Goal: Transaction & Acquisition: Purchase product/service

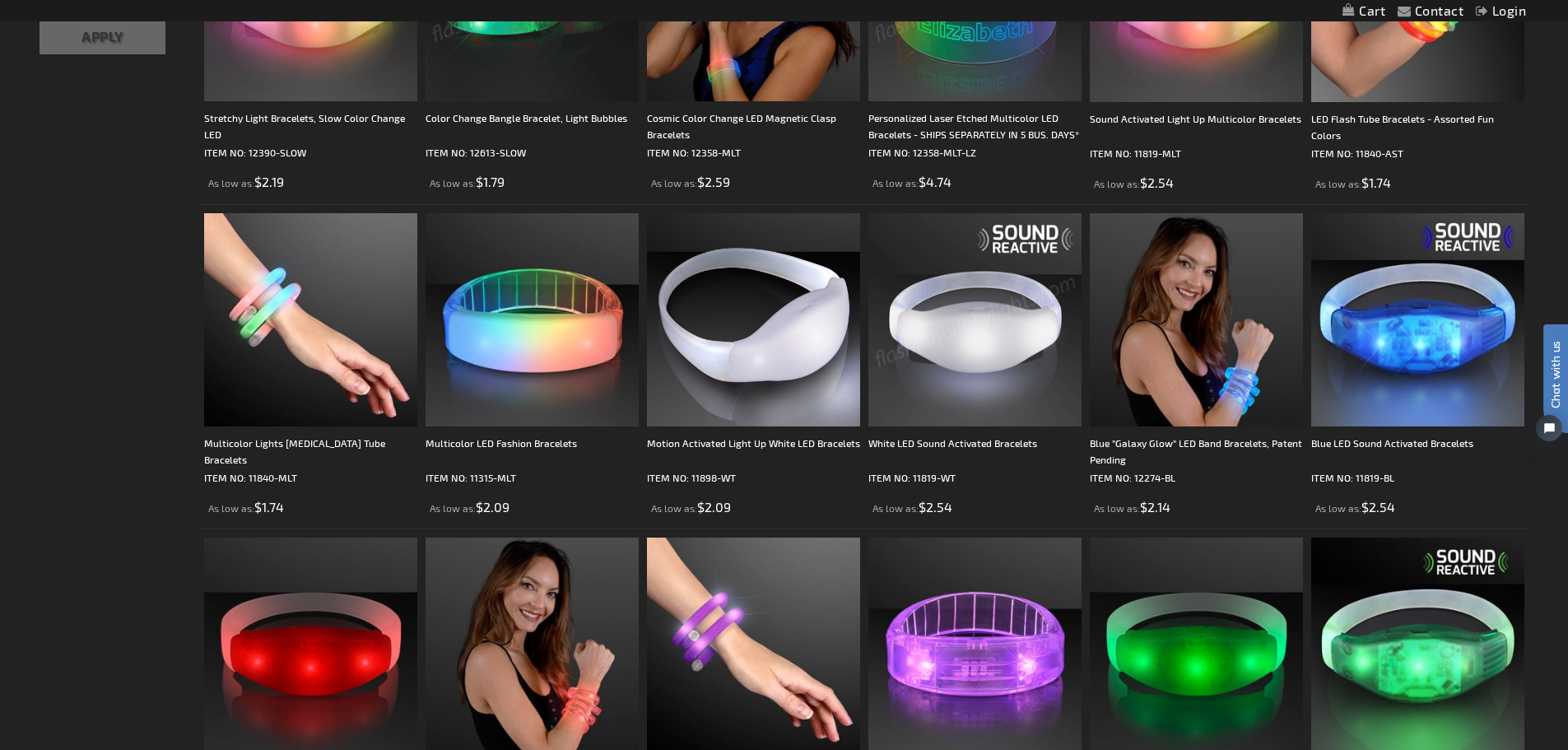
scroll to position [494, 0]
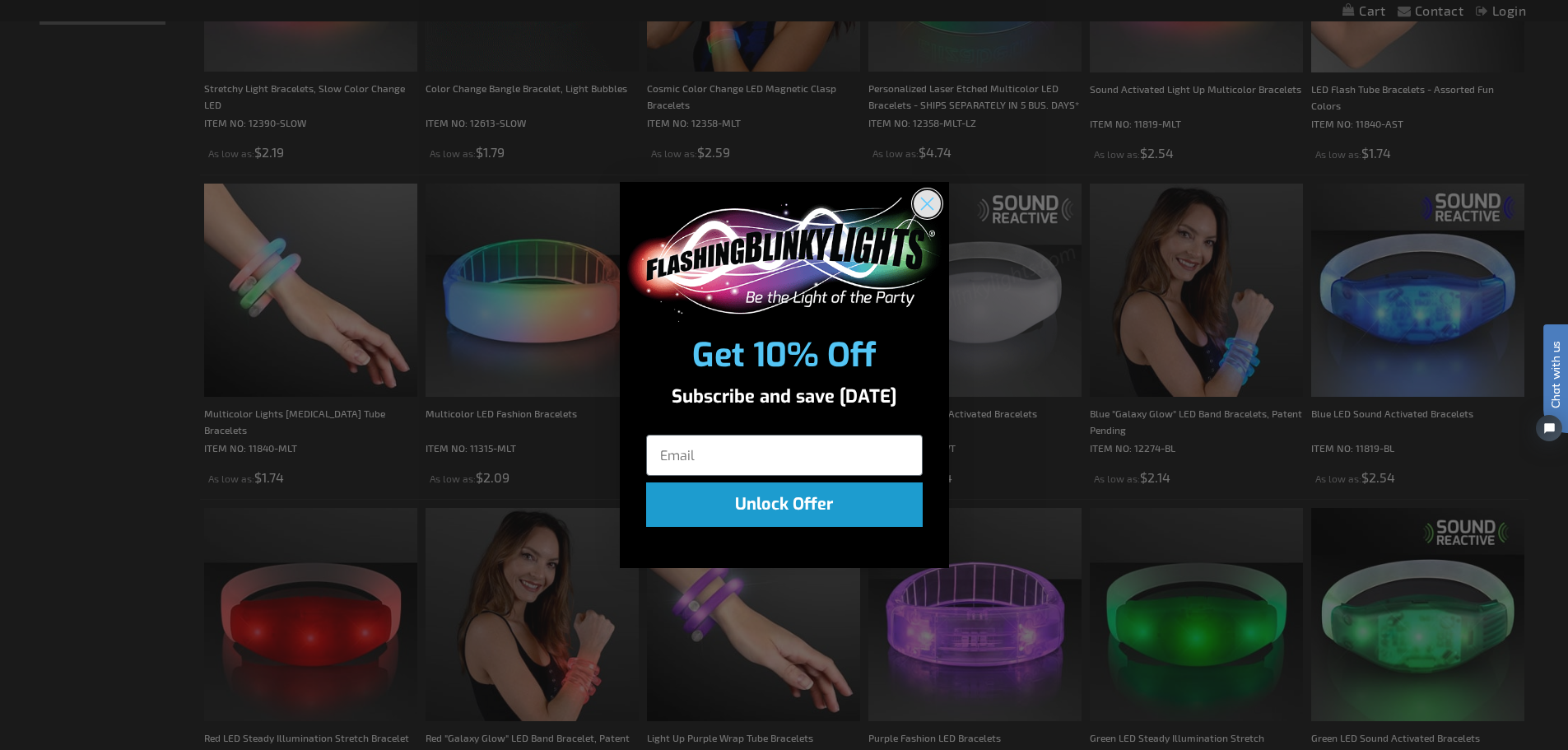
click at [930, 200] on icon "Close dialog" at bounding box center [926, 204] width 12 height 12
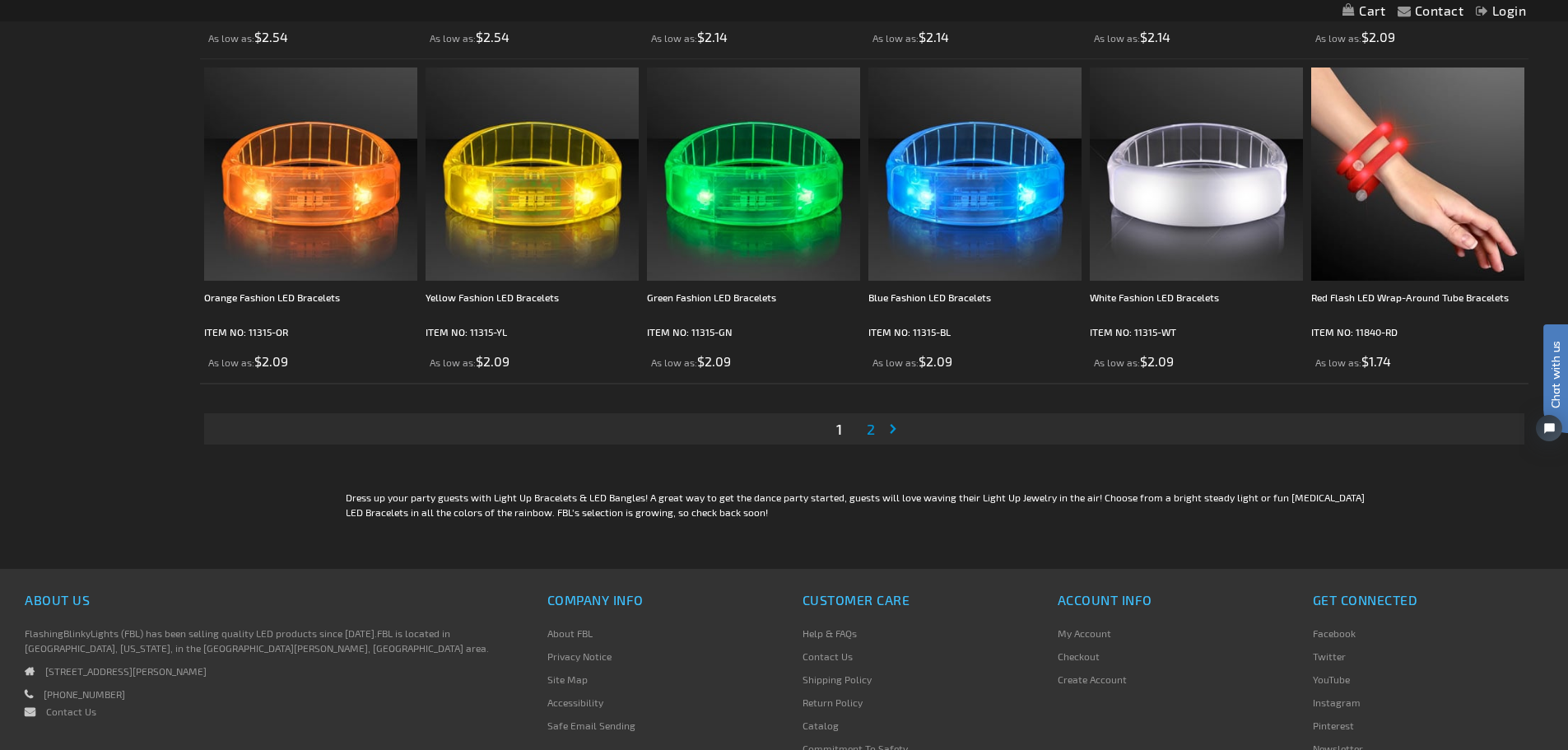
scroll to position [3212, 0]
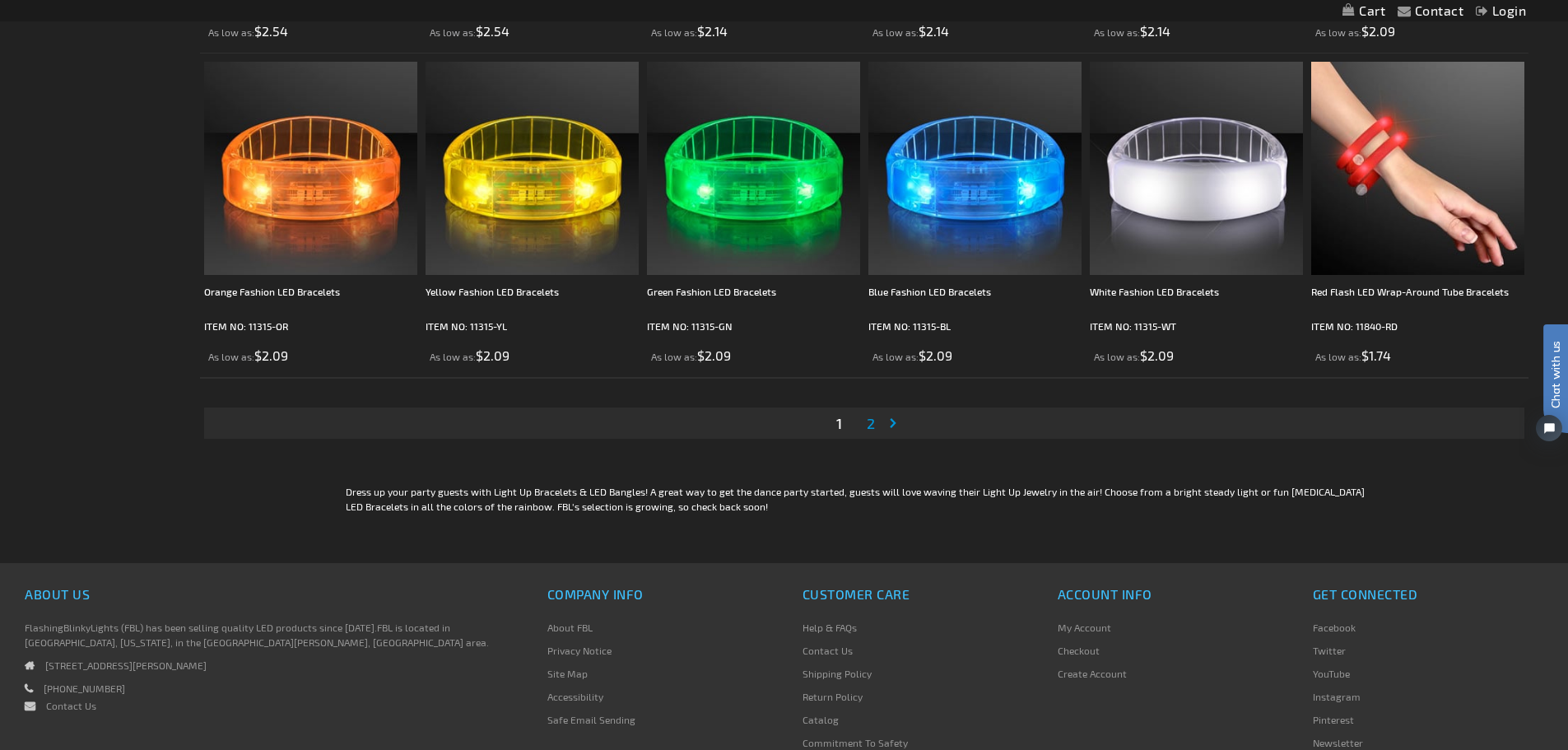
click at [866, 421] on span "2" at bounding box center [870, 423] width 8 height 18
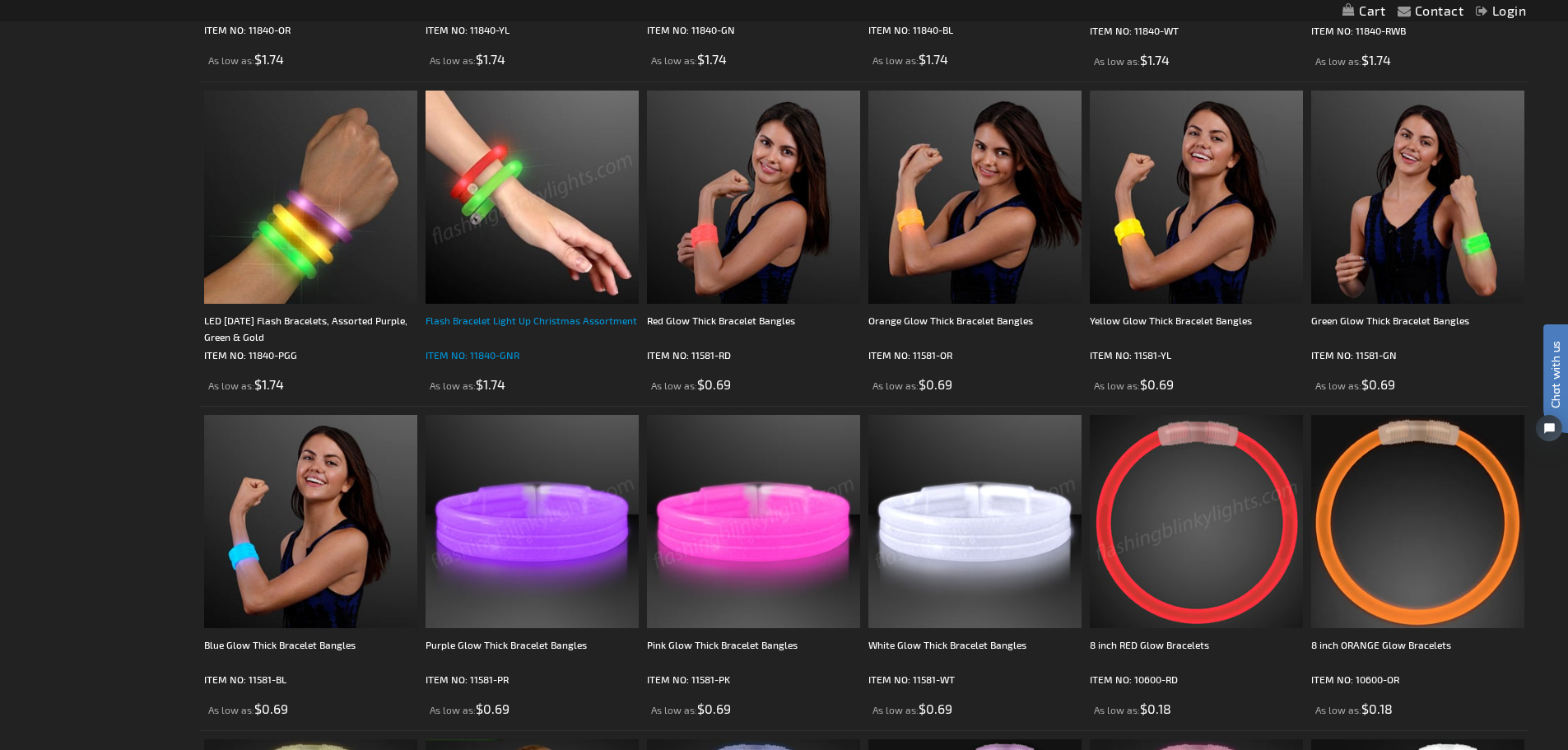
scroll to position [576, 0]
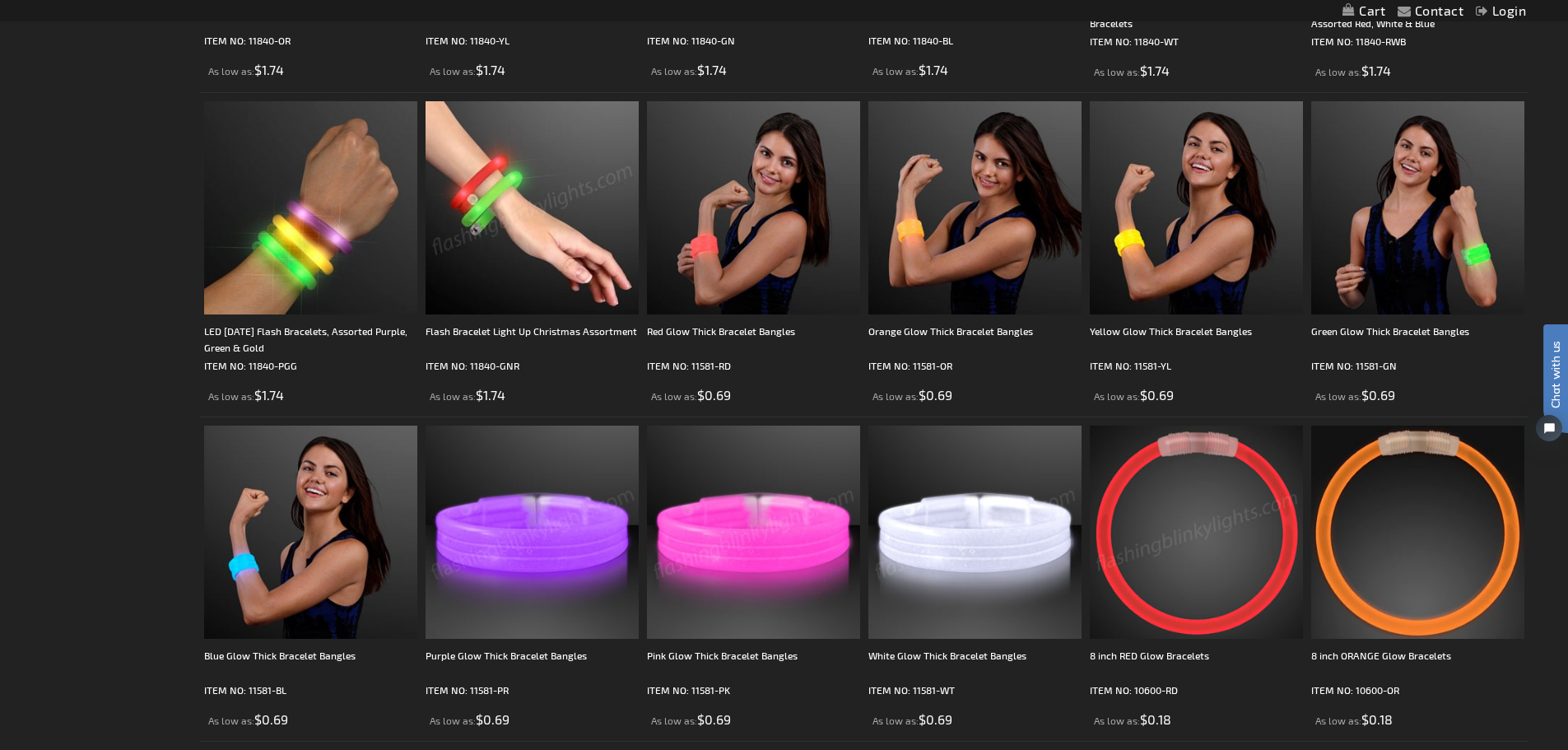
click at [769, 533] on img at bounding box center [753, 532] width 213 height 213
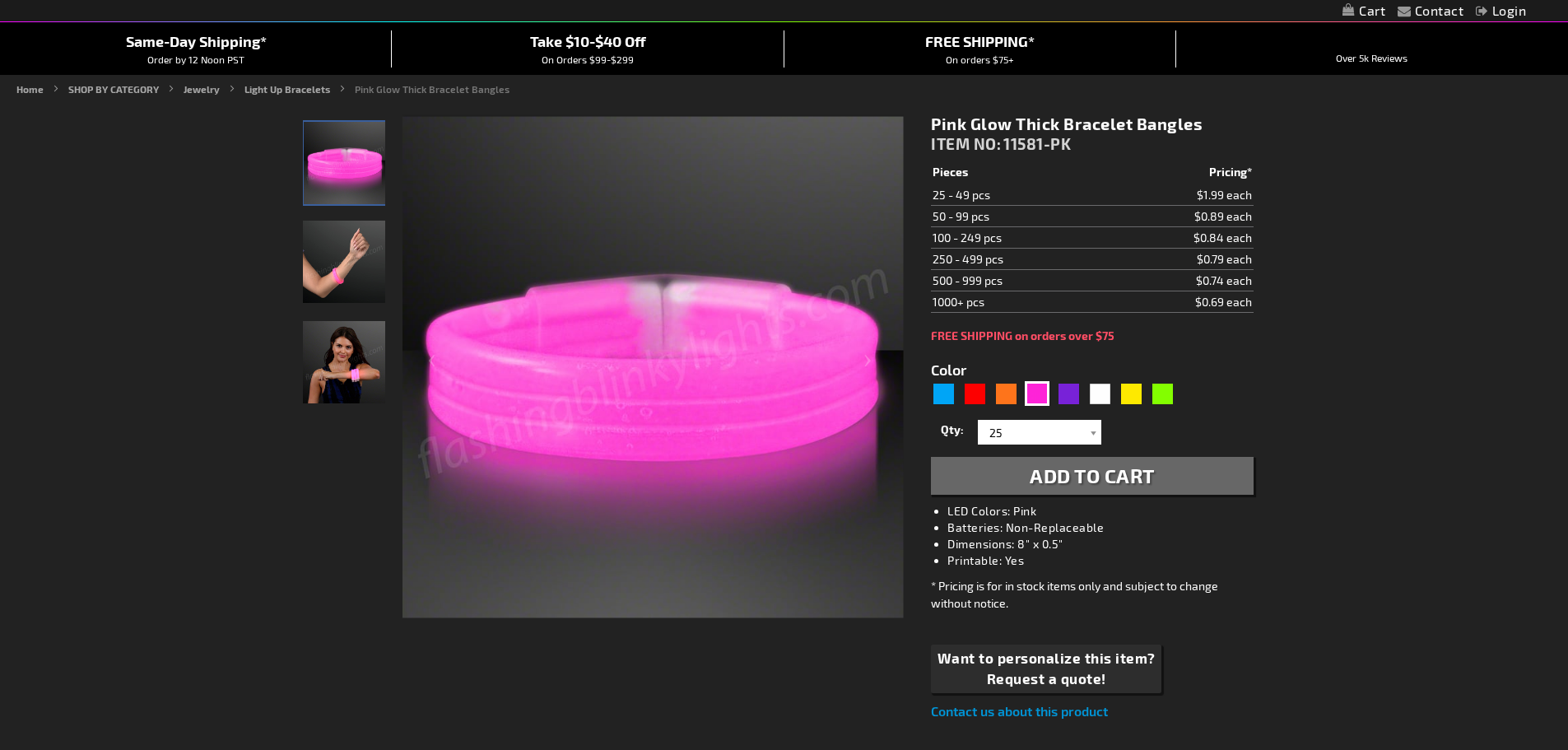
scroll to position [165, 0]
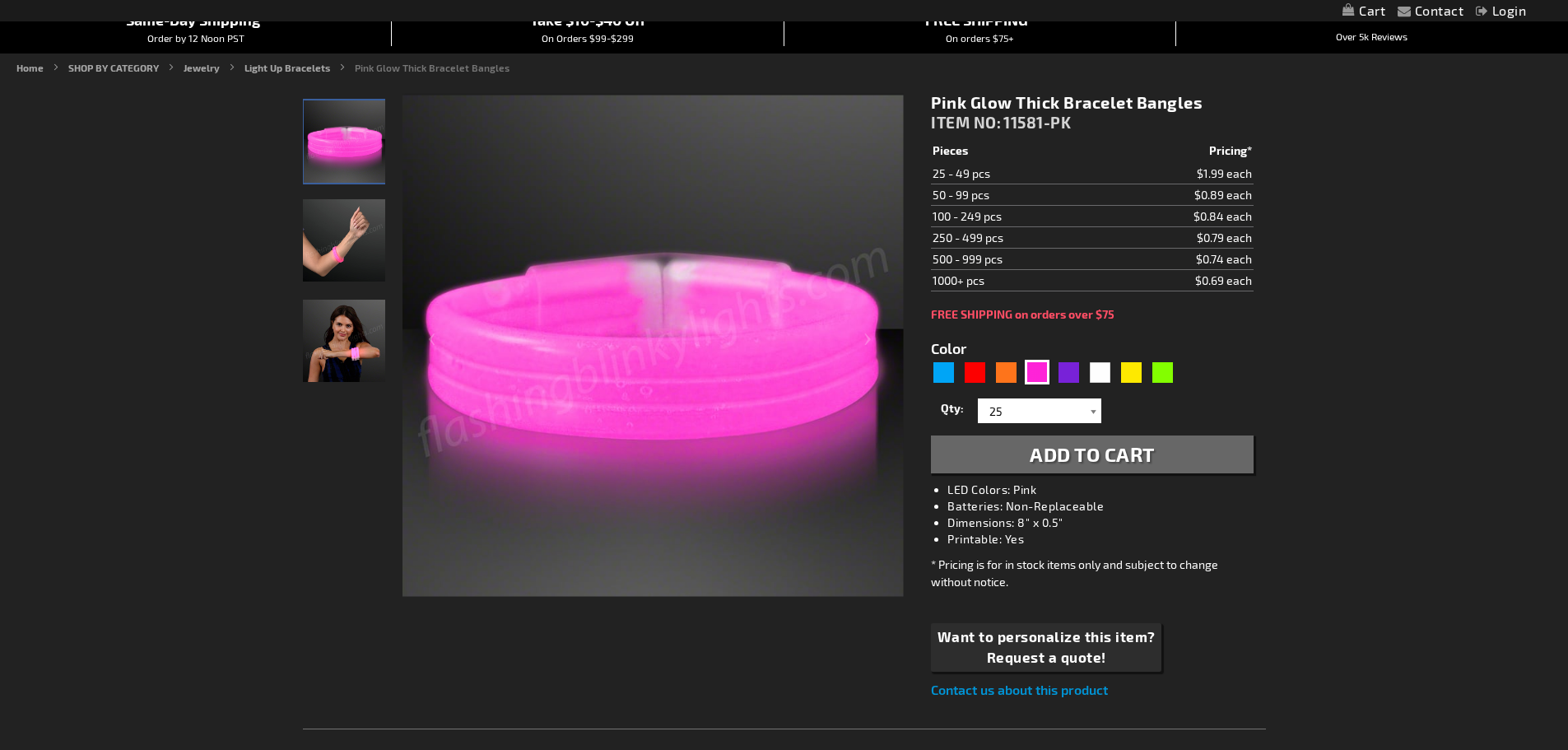
click at [1086, 412] on div at bounding box center [1093, 410] width 16 height 24
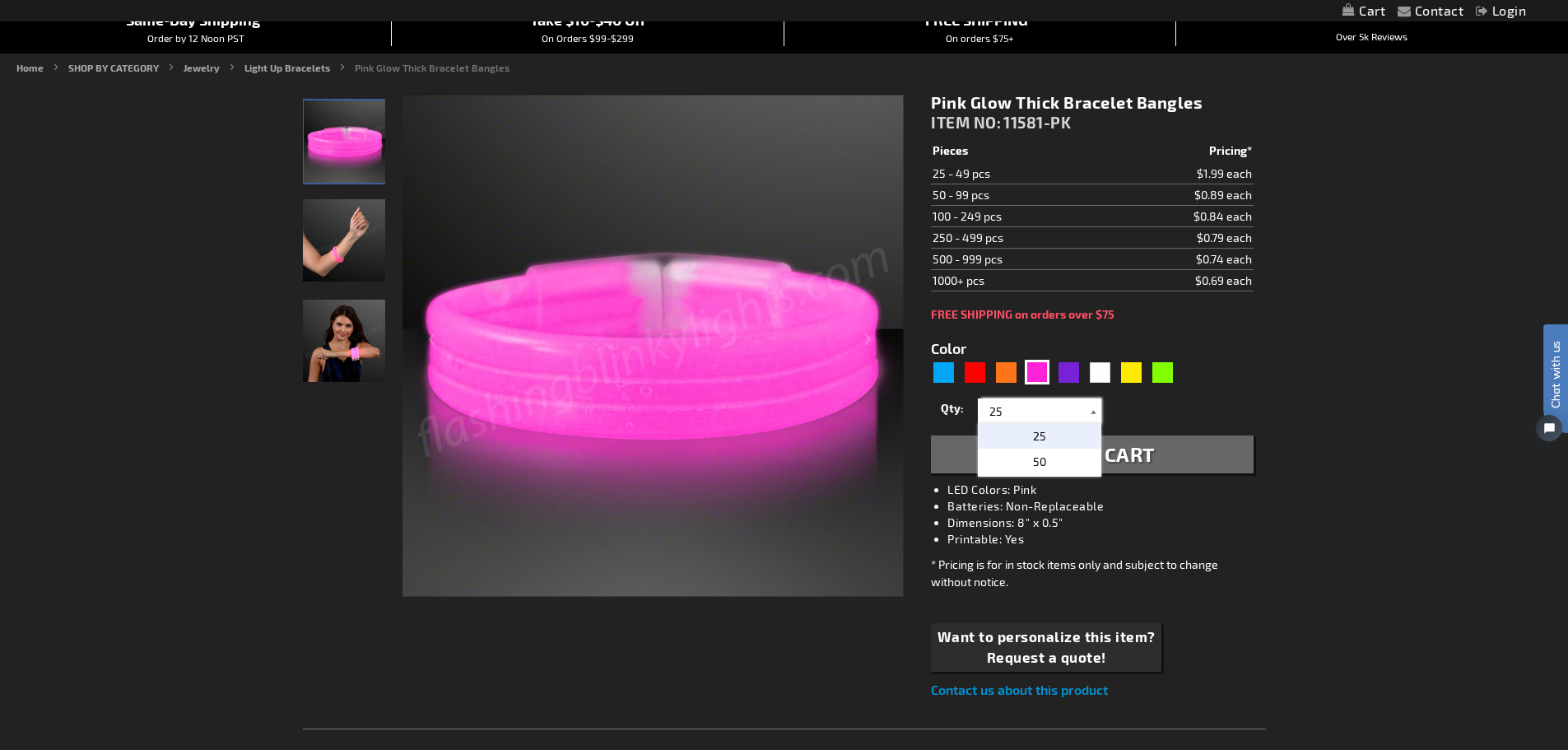
scroll to position [0, 0]
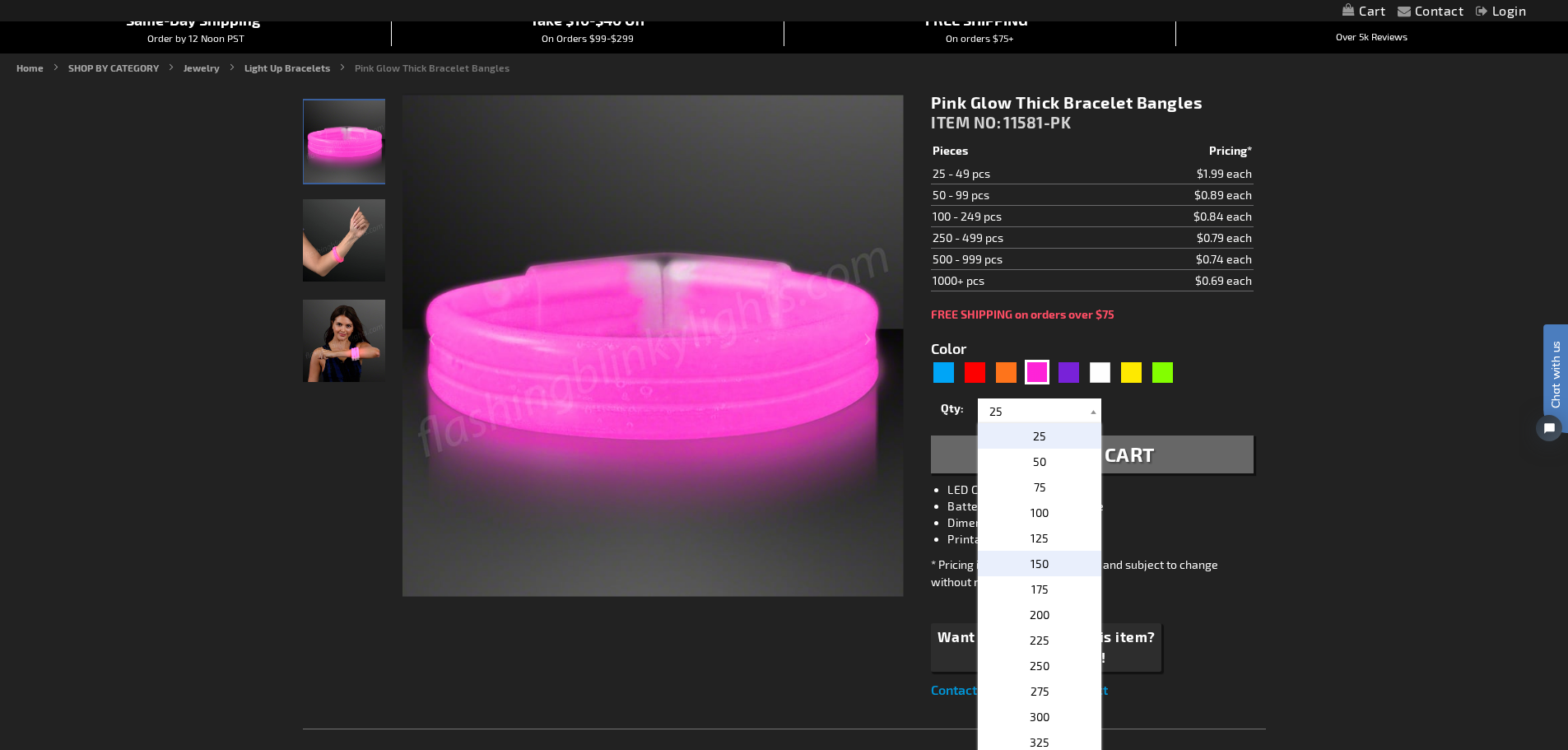
click at [1036, 566] on span "150" at bounding box center [1039, 563] width 18 height 14
type input "150"
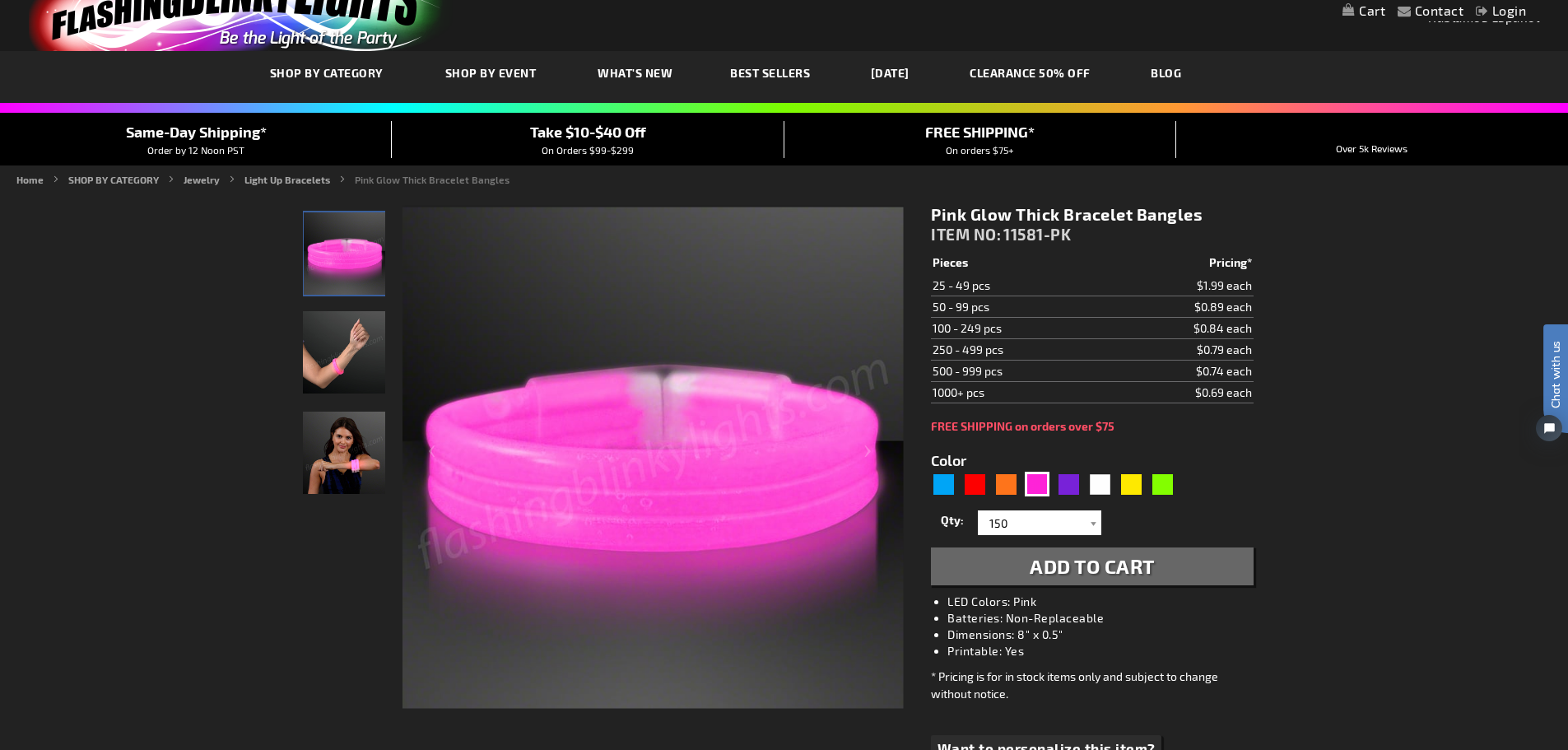
scroll to position [82, 0]
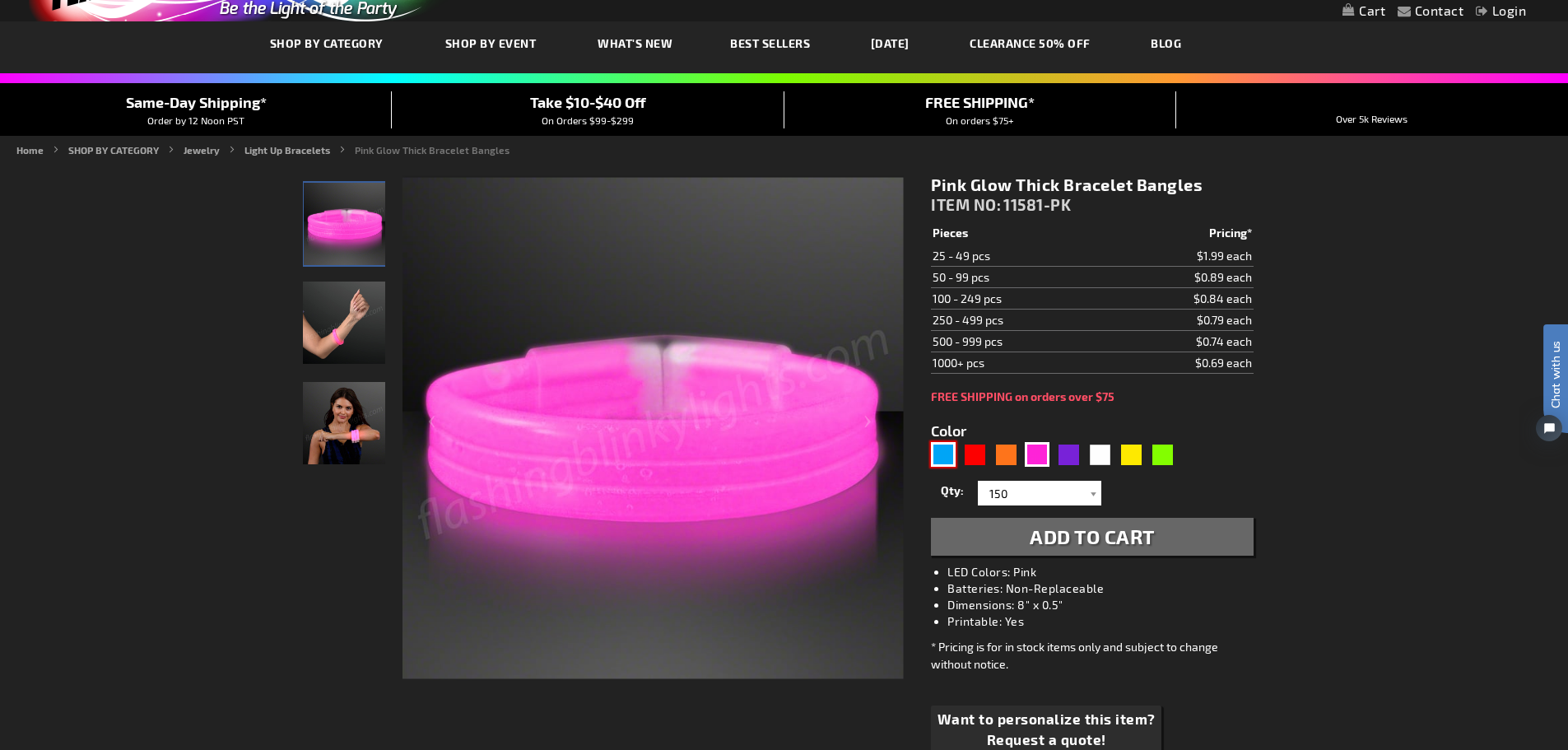
click at [948, 458] on div "Blue" at bounding box center [942, 454] width 24 height 24
type input "5629"
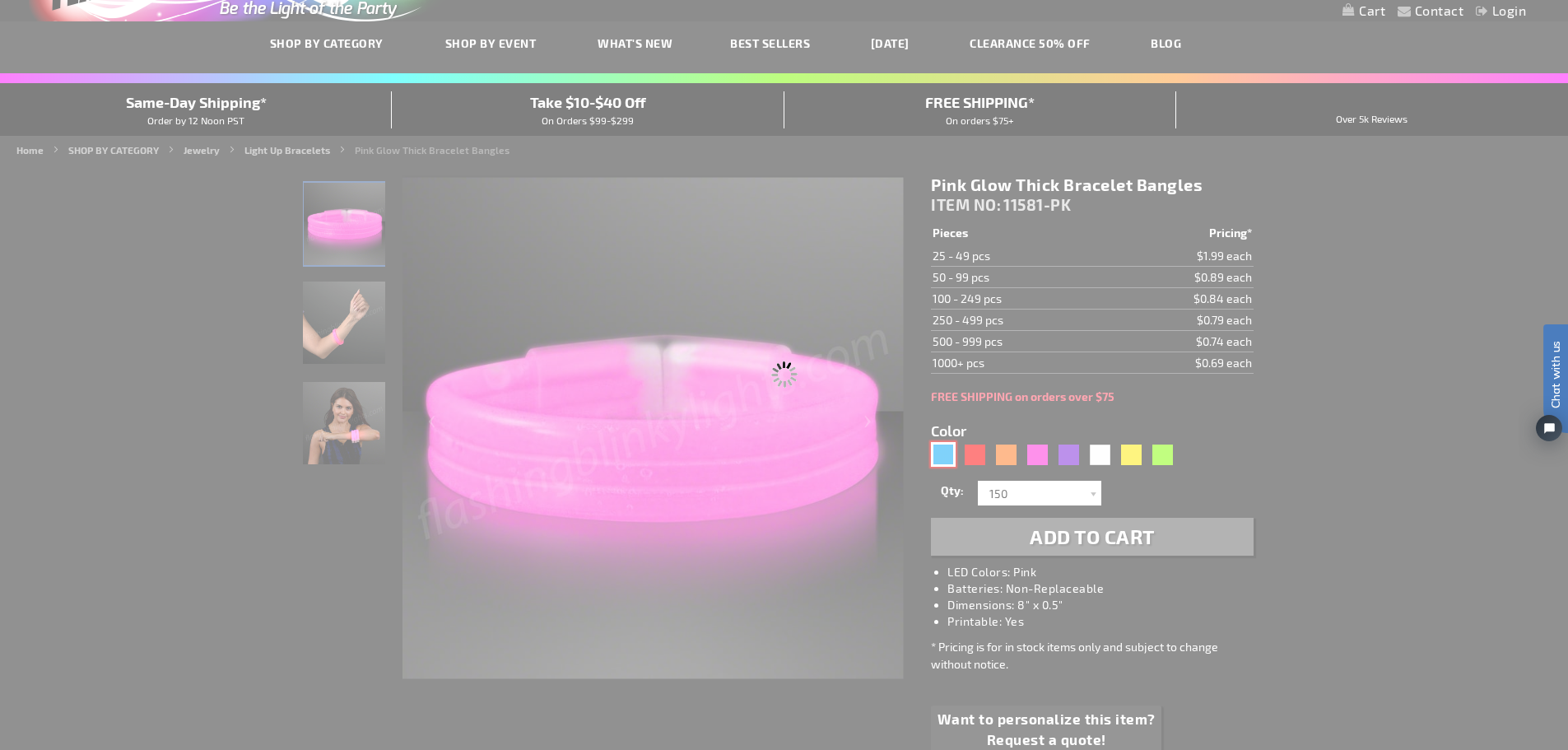
type input "11581-BL"
type input "Customize - Blue Glow Thick Bracelet Bangles - ITEM NO: 11581-BL"
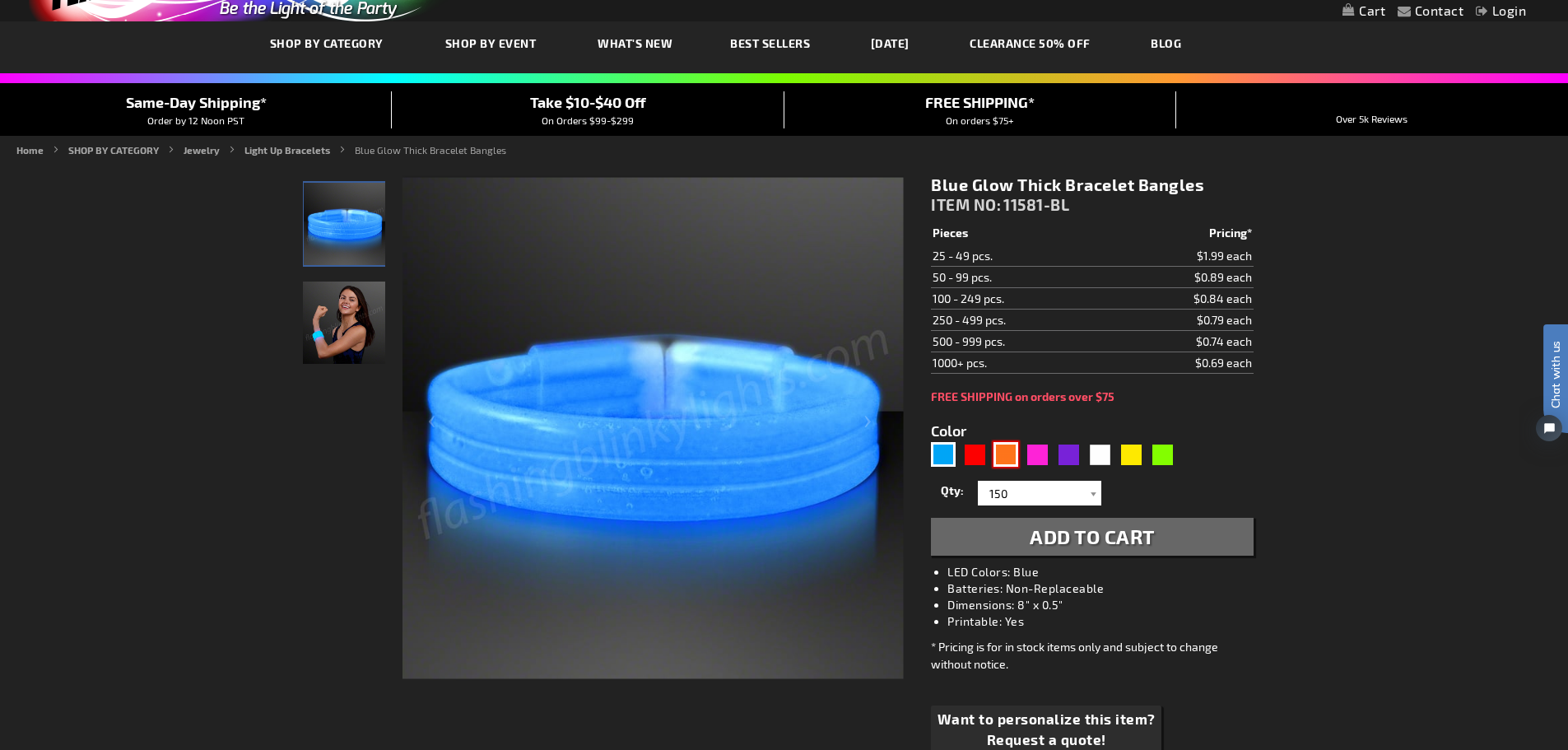
click at [1009, 462] on div "Orange" at bounding box center [1005, 454] width 24 height 24
type input "5637"
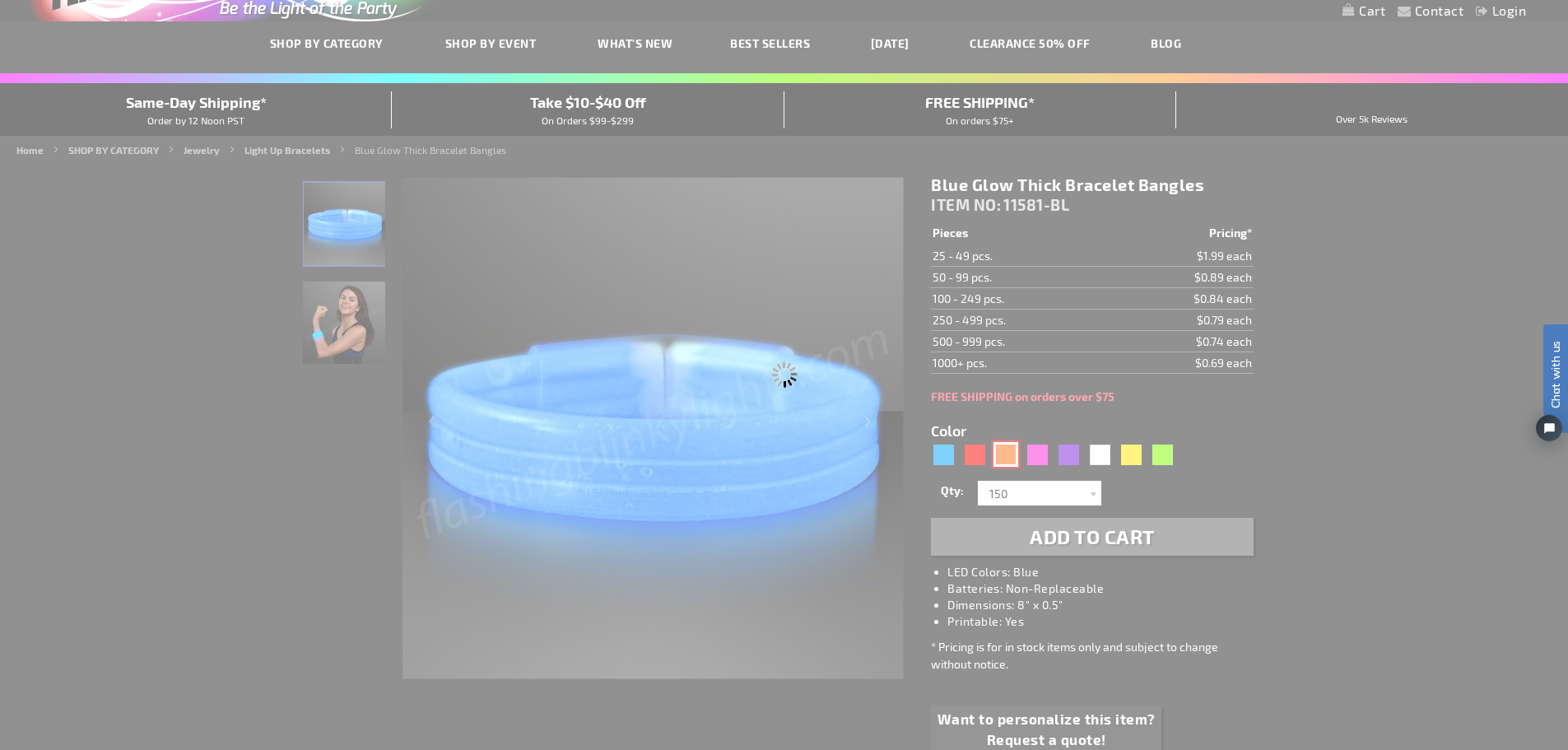
type input "11581-OR"
type input "Customize - Orange Glow Thick Bracelet Bangles - ITEM NO: 11581-OR"
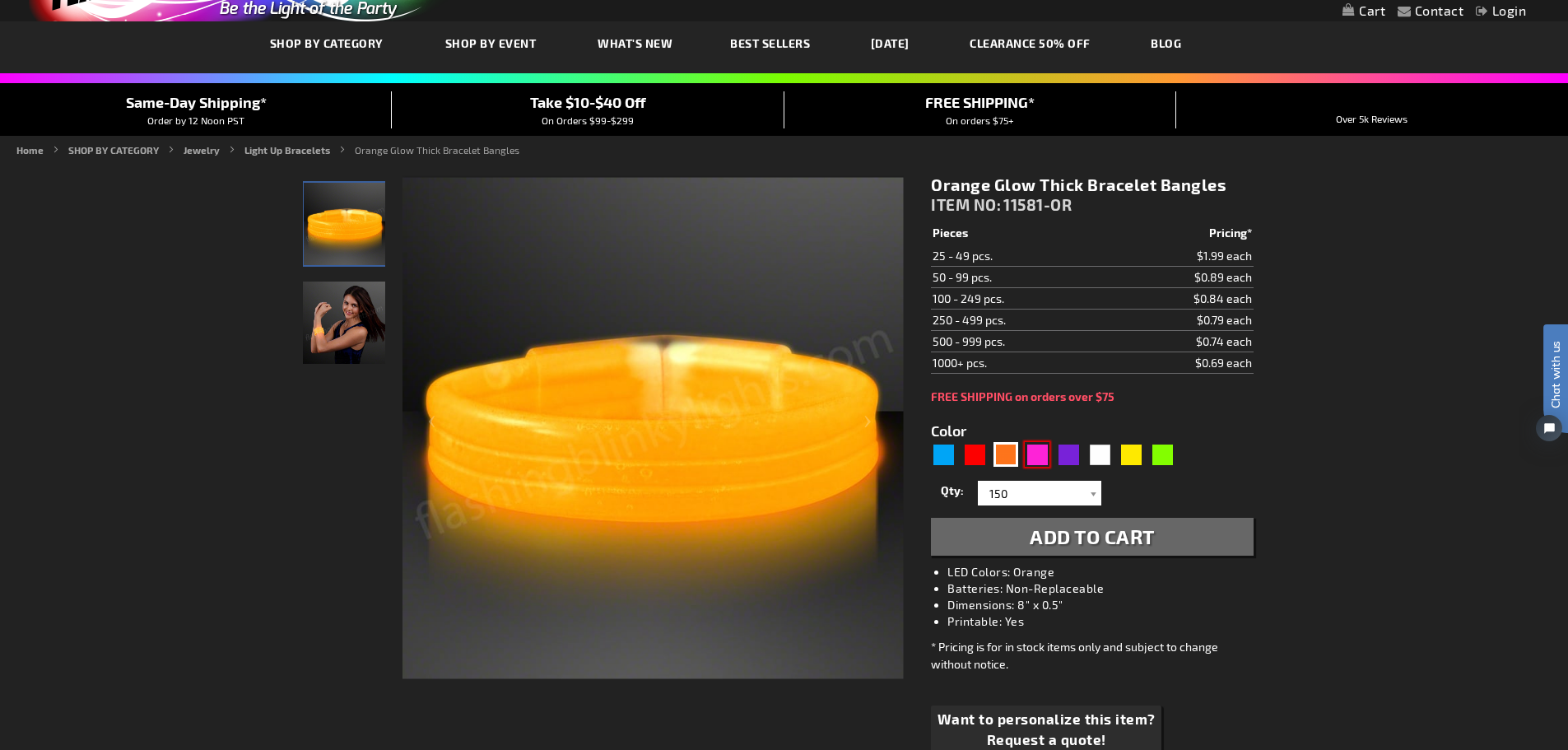
click at [1038, 453] on div "Pink" at bounding box center [1037, 454] width 24 height 24
type input "5639"
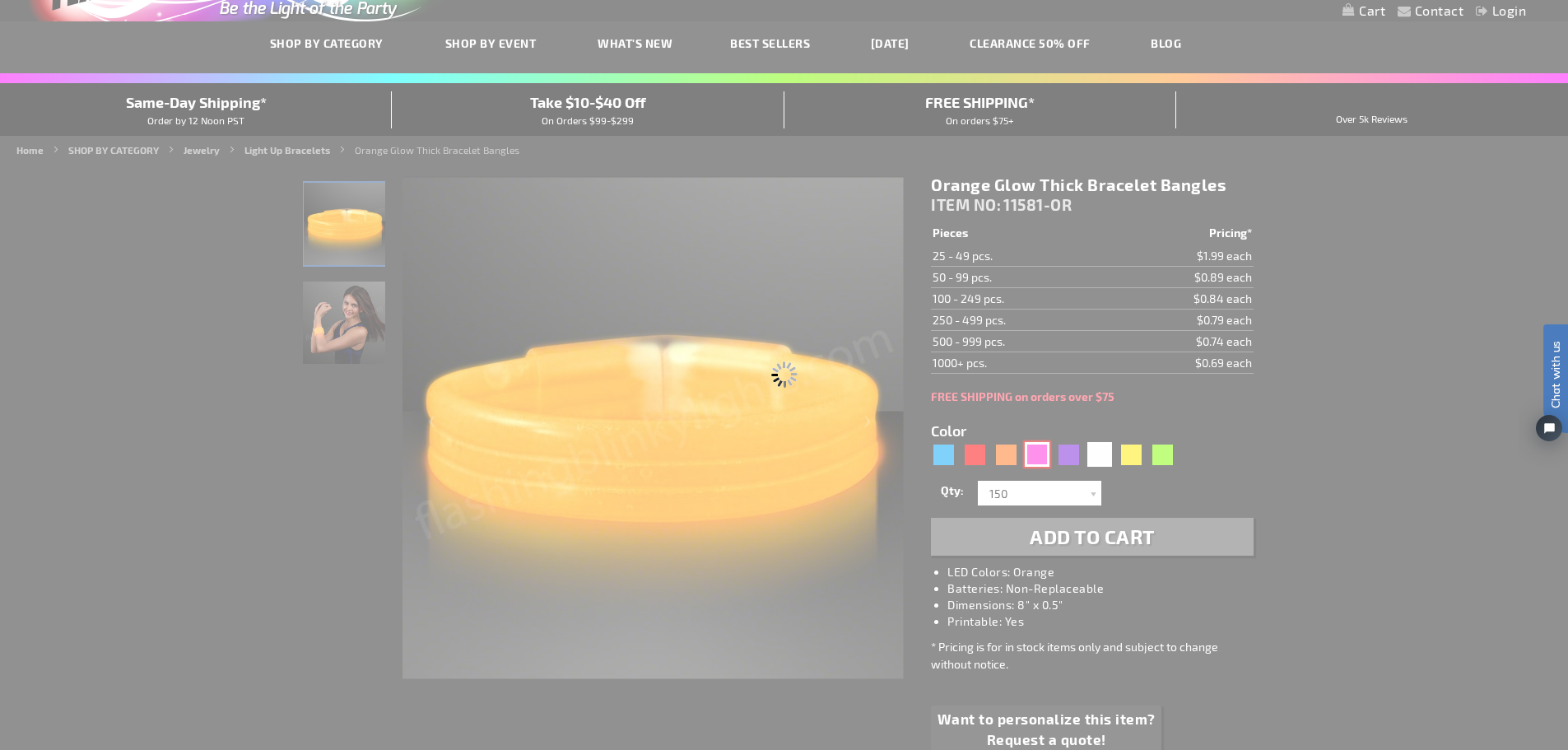
type input "11581-PK"
type input "Customize - Pink Glow Thick Bracelet Bangles - ITEM NO: 11581-PK"
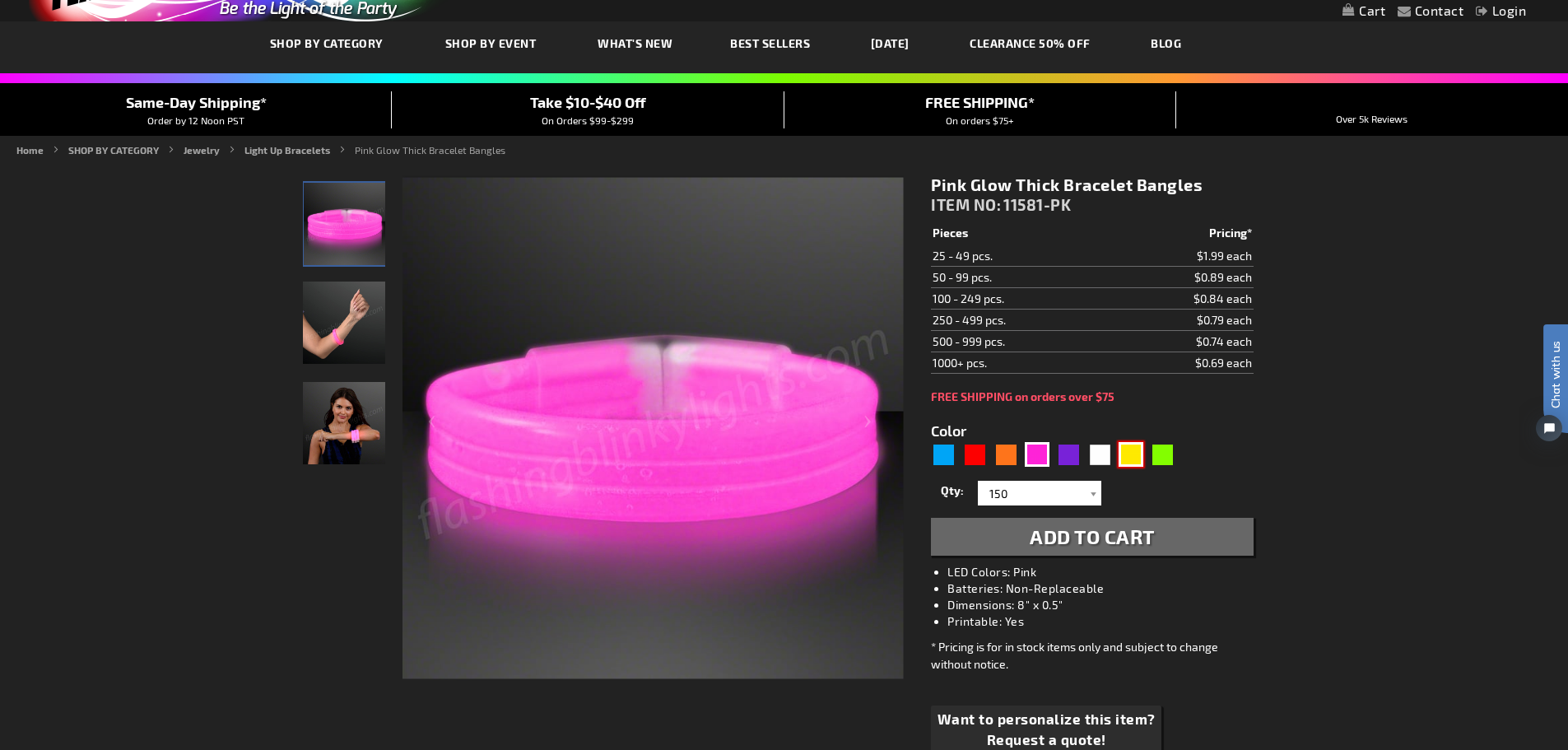
click at [1133, 457] on div "Yellow" at bounding box center [1131, 454] width 24 height 24
type input "5647"
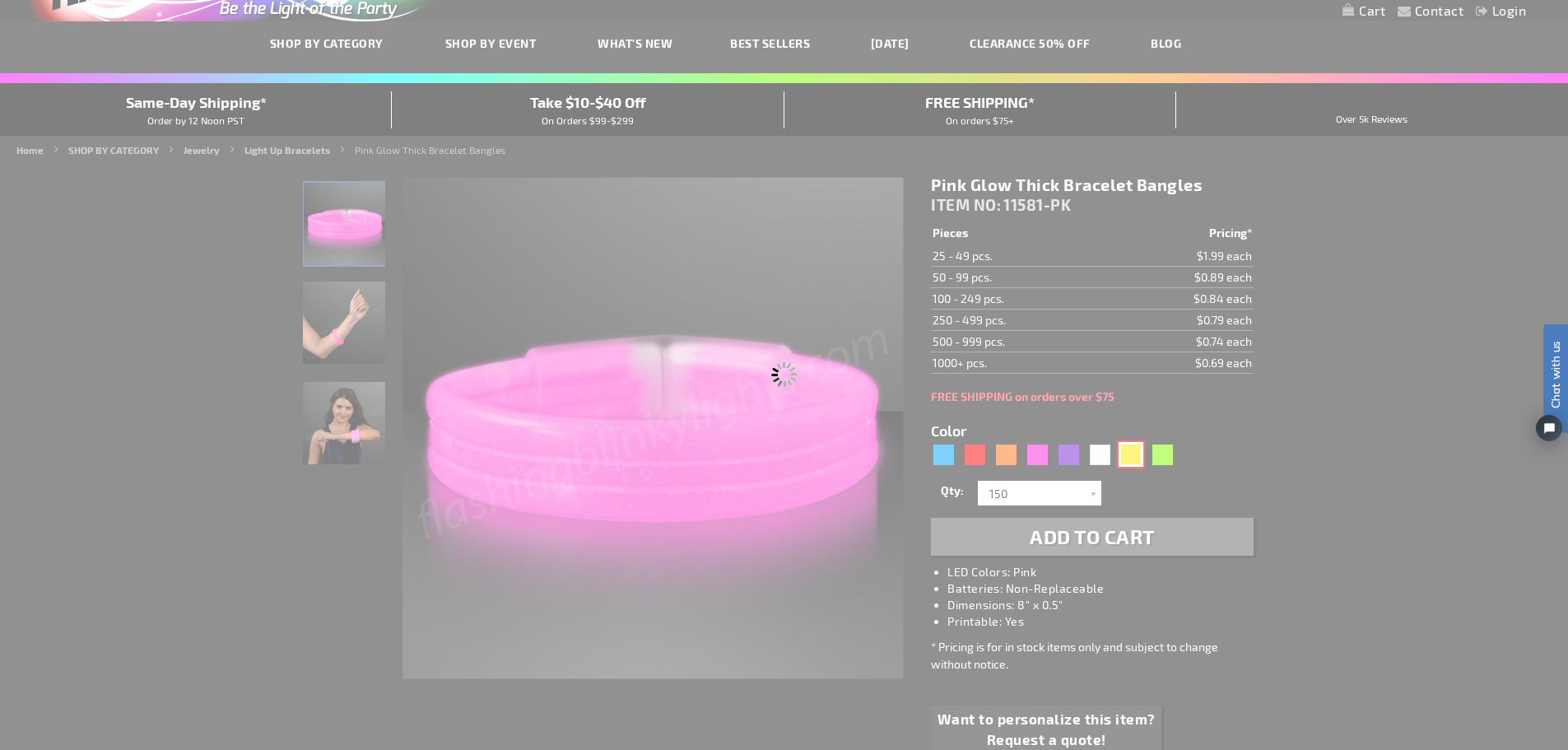
type input "11581-YL"
type input "Customize - Yellow Glow Thick Bracelet Bangles - ITEM NO: 11581-YL"
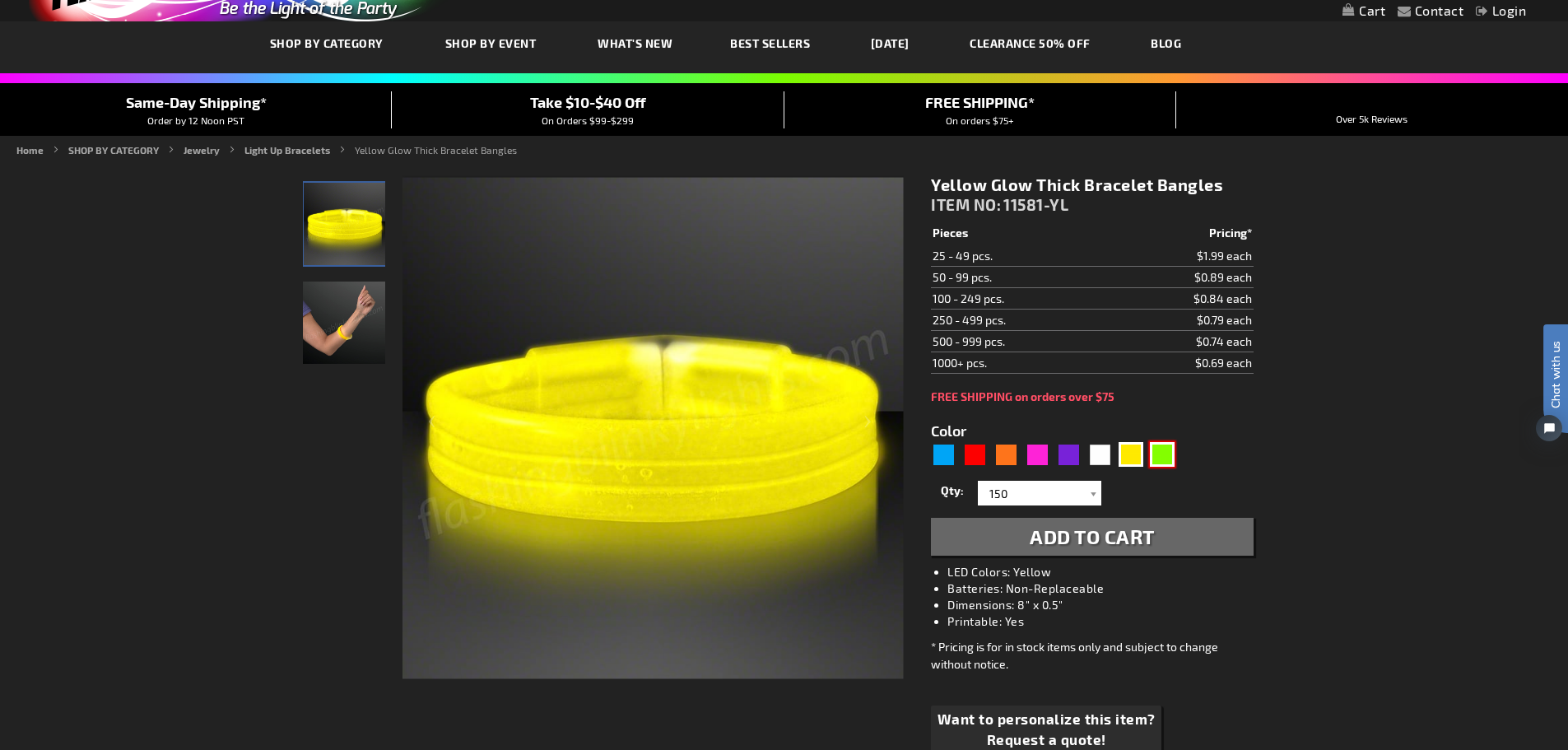
click at [1164, 458] on div "Green" at bounding box center [1162, 454] width 24 height 24
type input "5648"
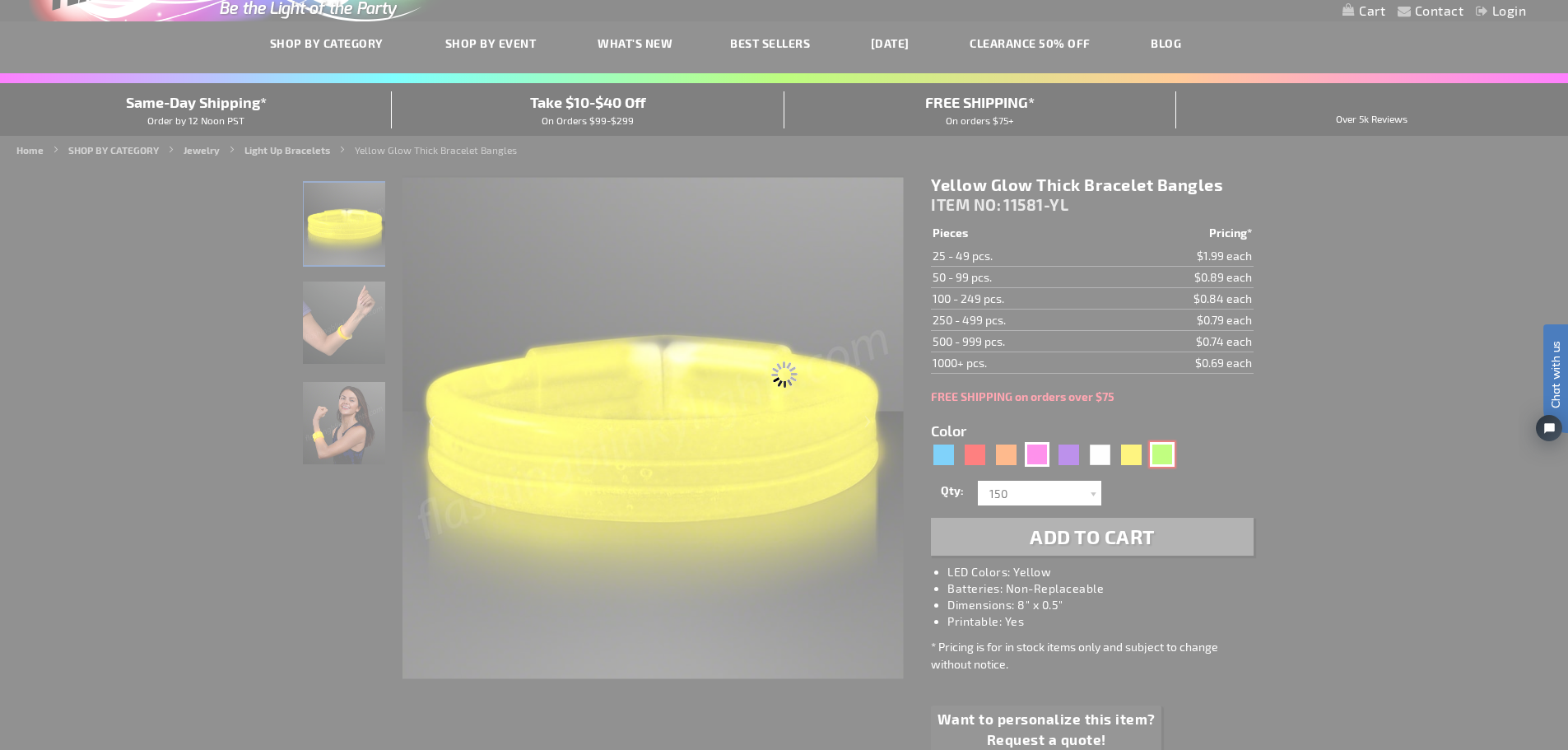
type input "11581-GN"
type input "Customize - Green Glow Thick Bracelet Bangles - ITEM NO: 11581-GN"
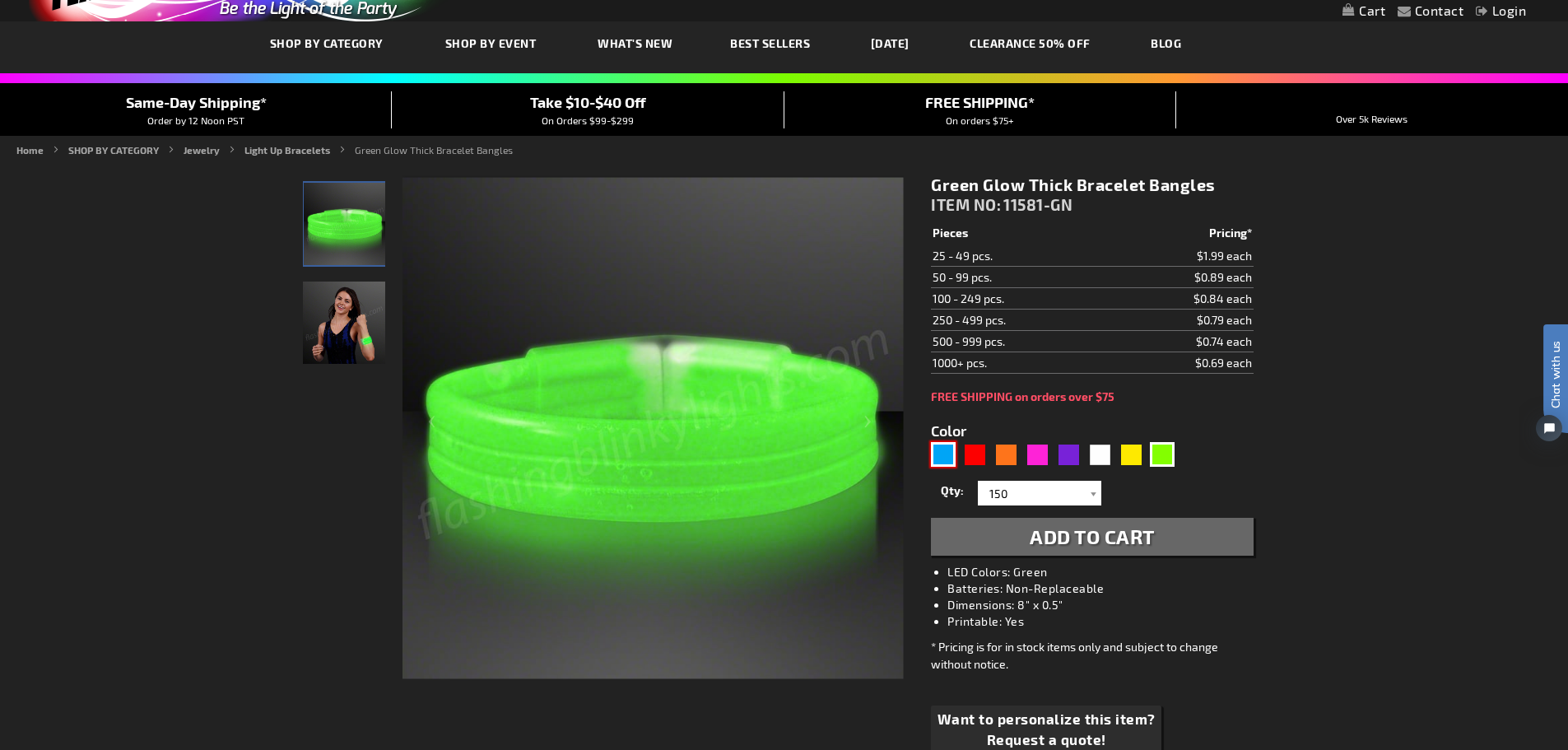
click at [947, 446] on div "Blue" at bounding box center [942, 454] width 24 height 24
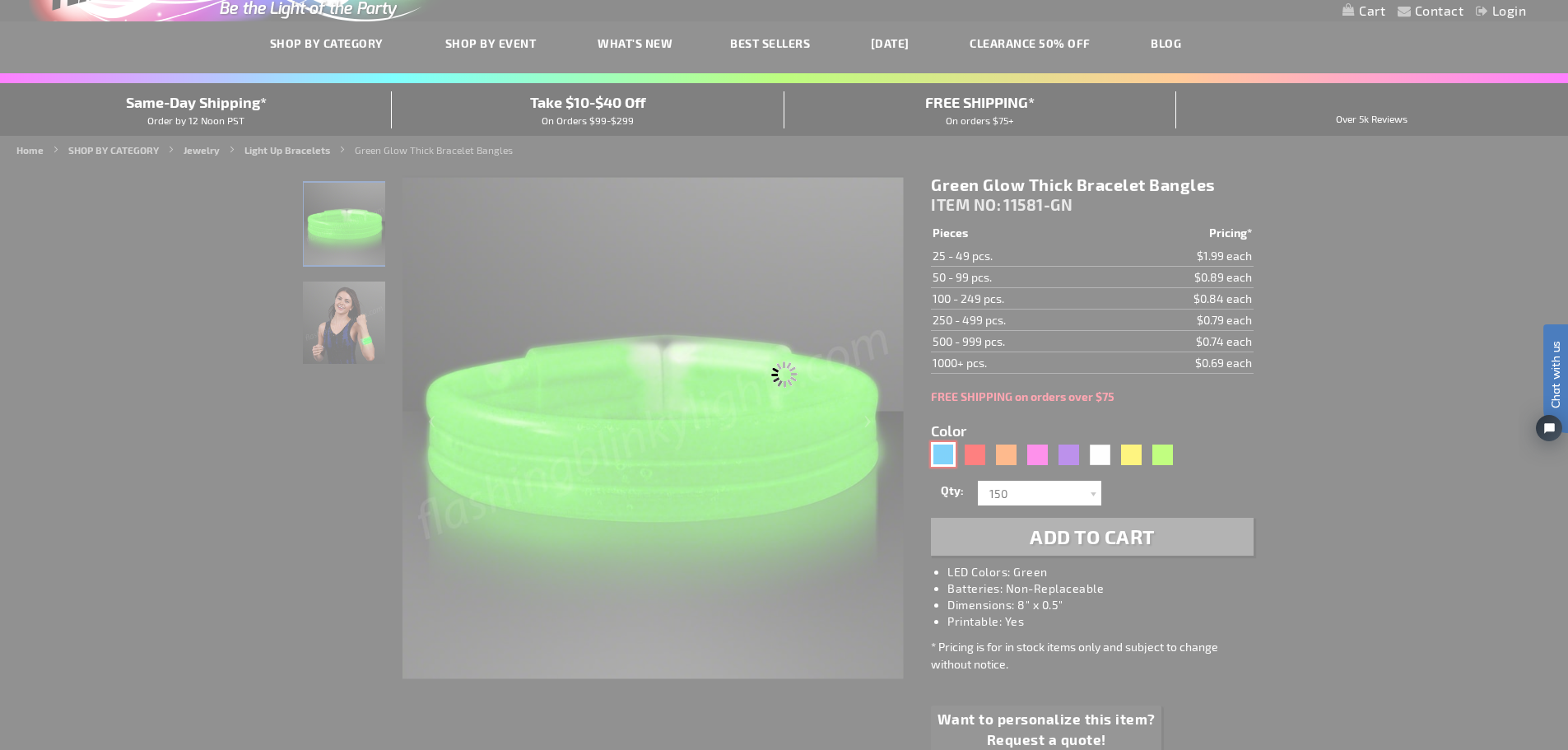
type input "5629"
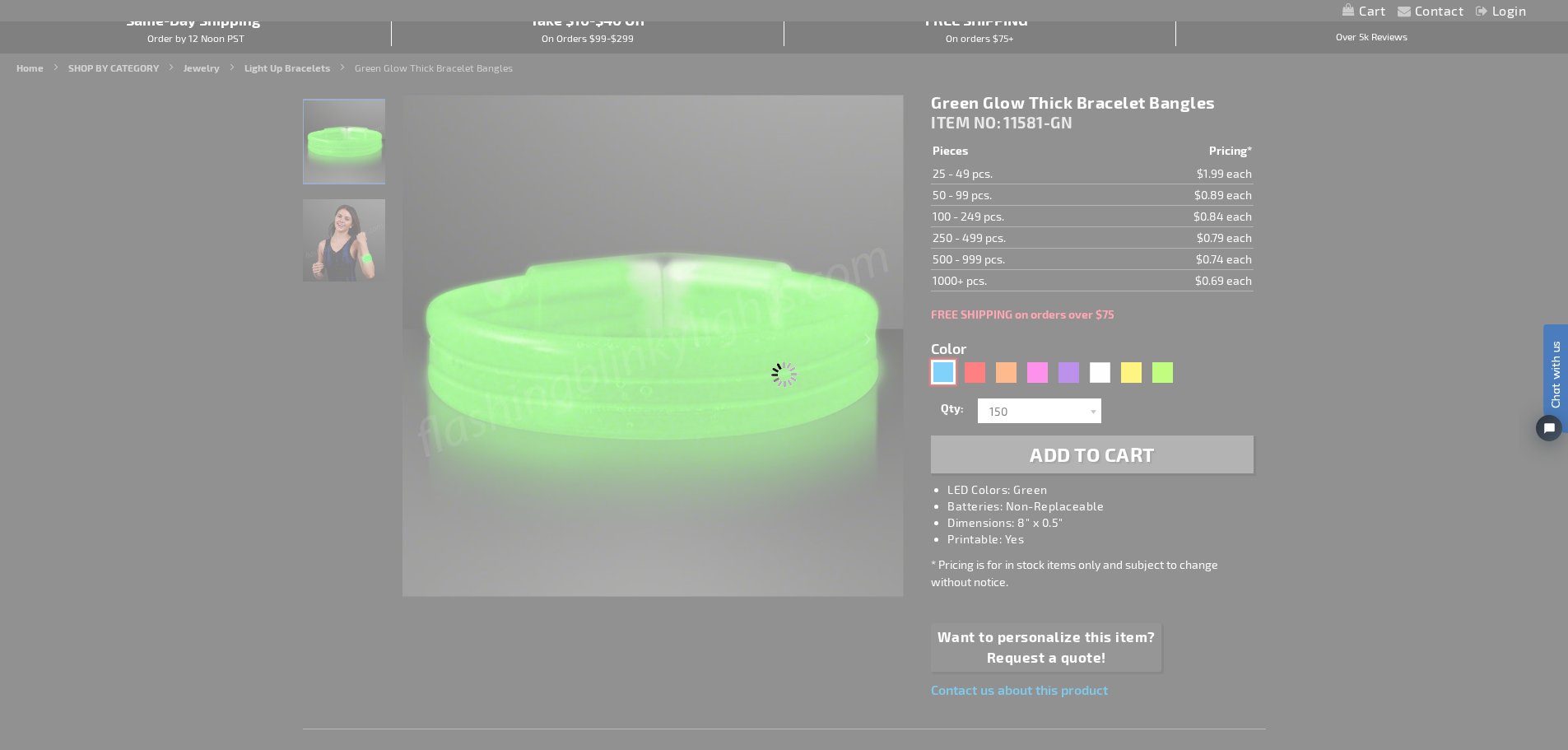
type input "11581-BL"
type input "Customize - Blue Glow Thick Bracelet Bangles - ITEM NO: 11581-BL"
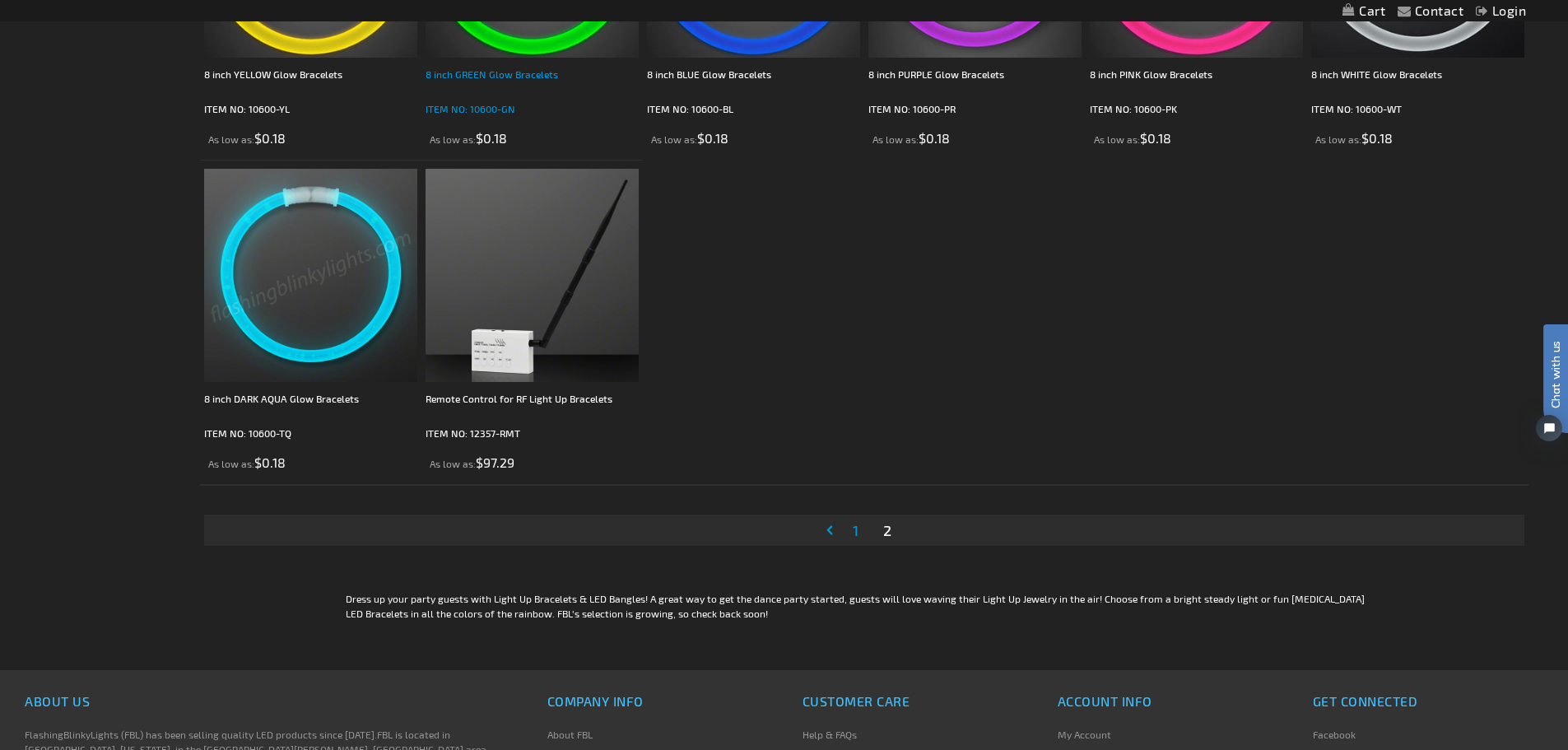
scroll to position [1729, 0]
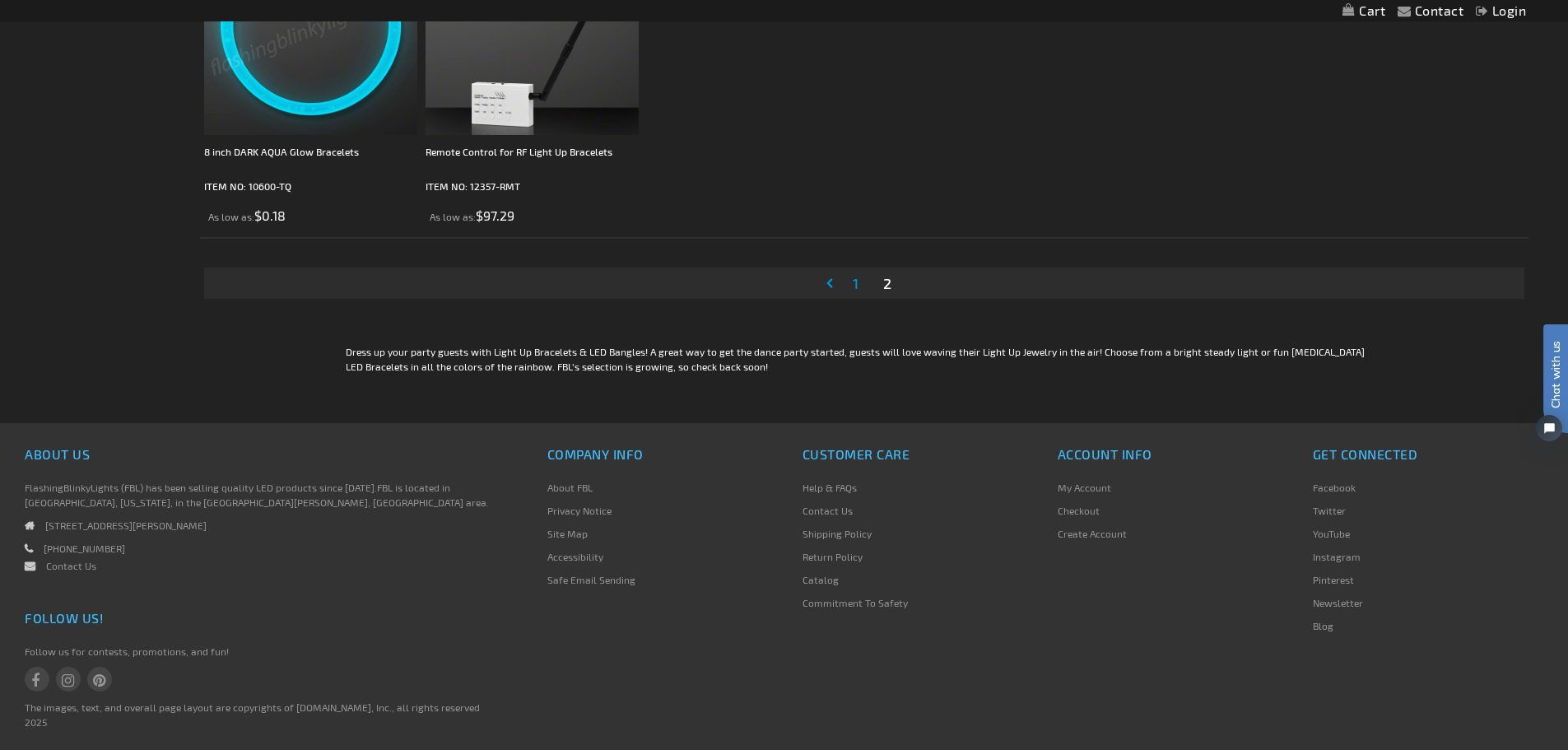
click at [856, 284] on span "1" at bounding box center [856, 284] width 5 height 18
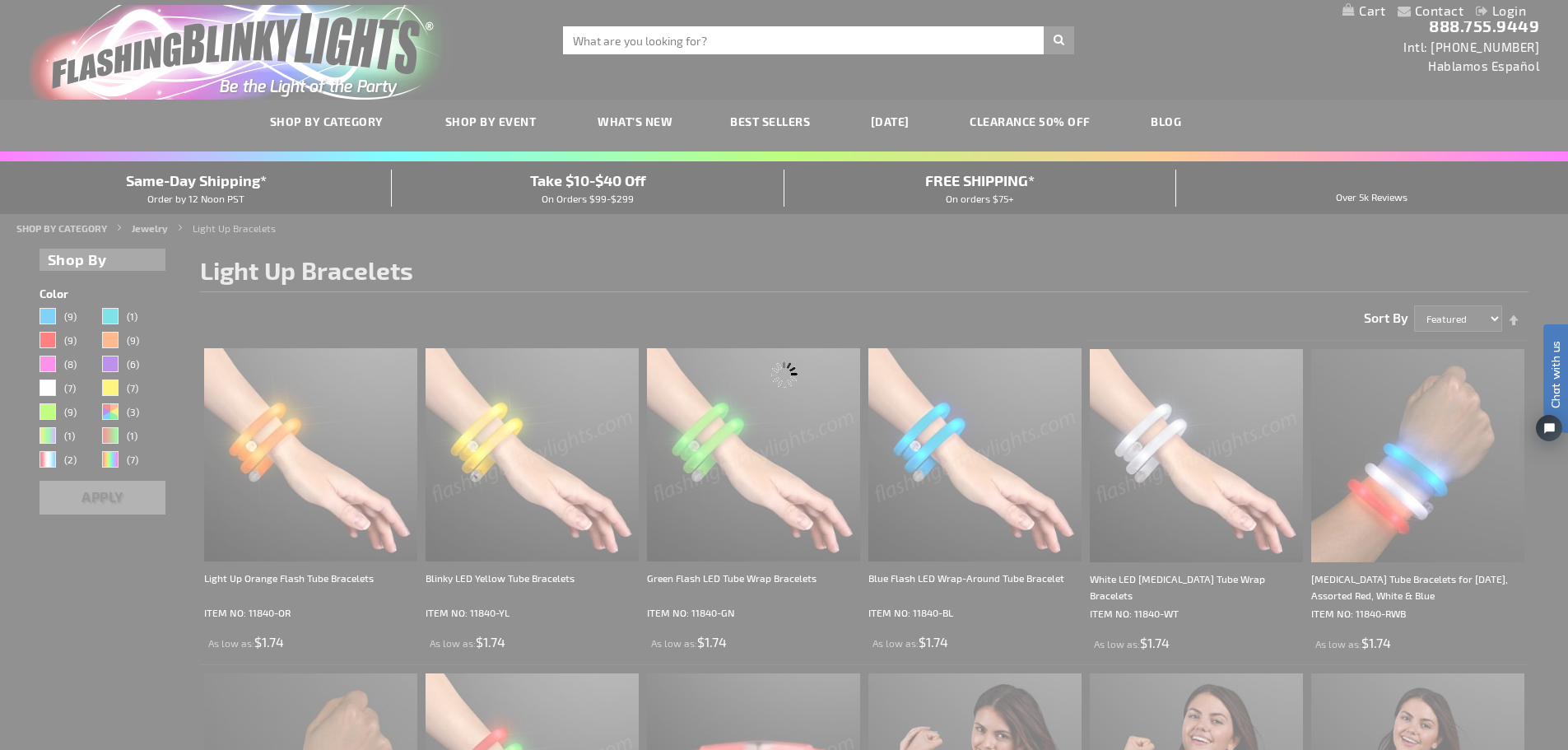
scroll to position [0, 0]
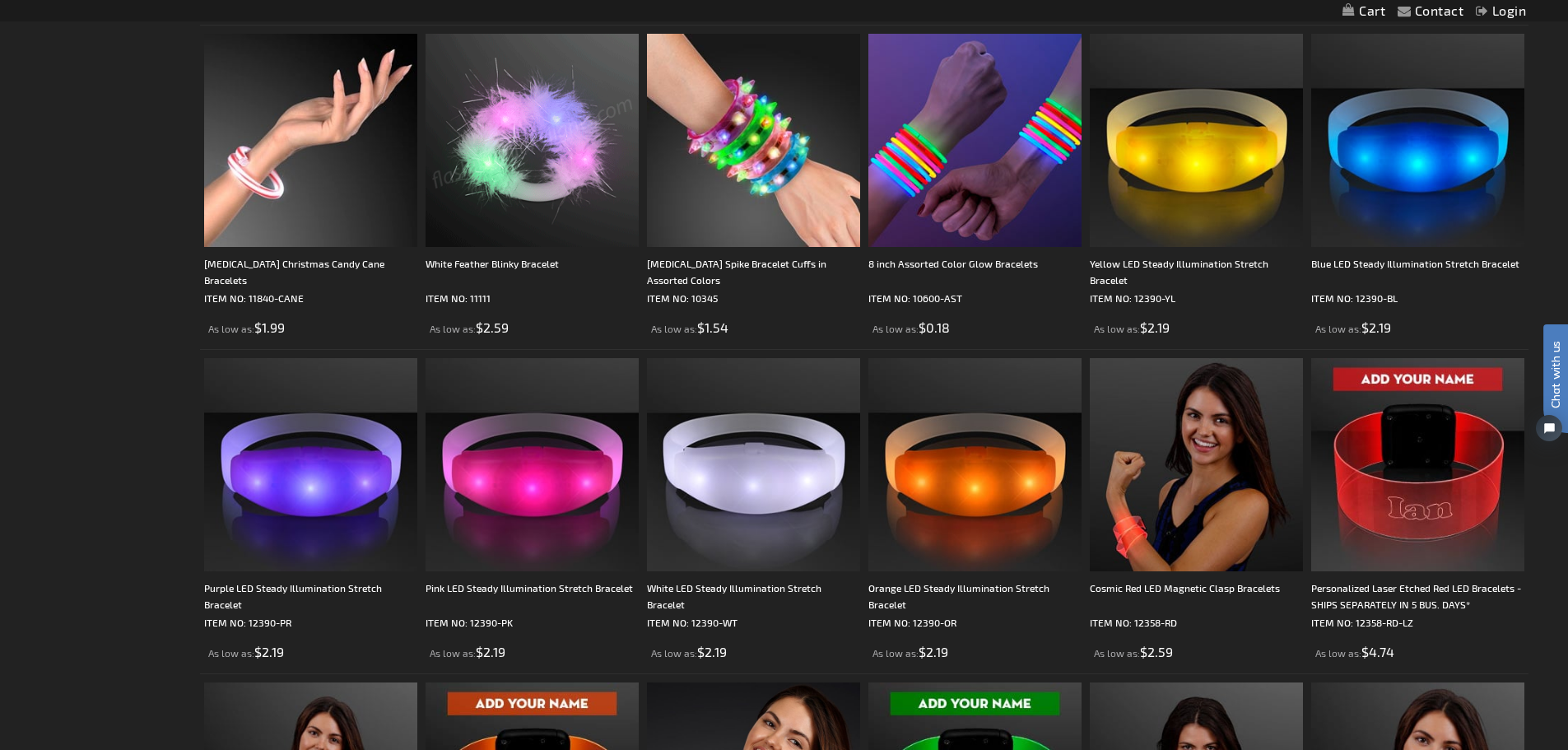
scroll to position [1647, 0]
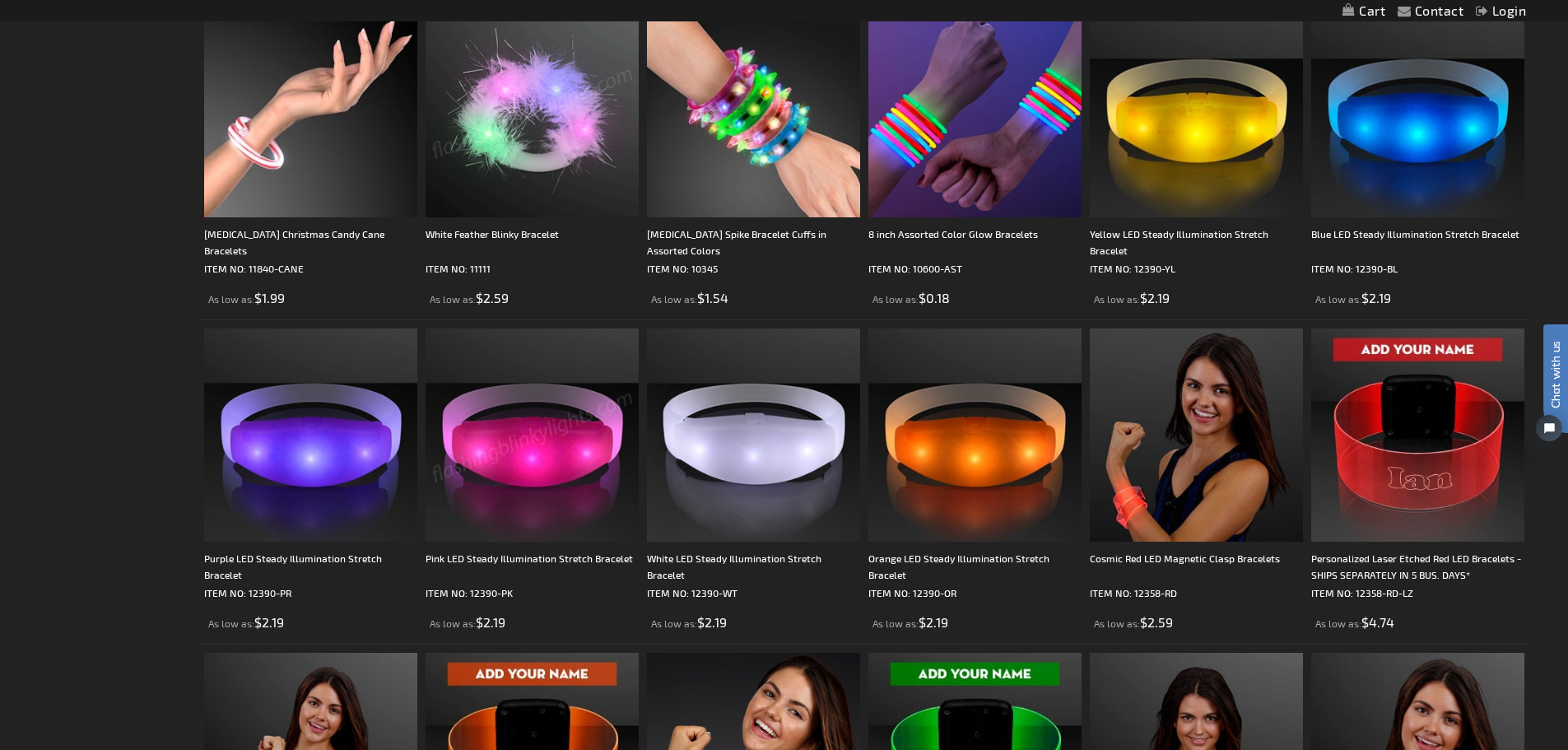
click at [530, 417] on img at bounding box center [531, 435] width 213 height 213
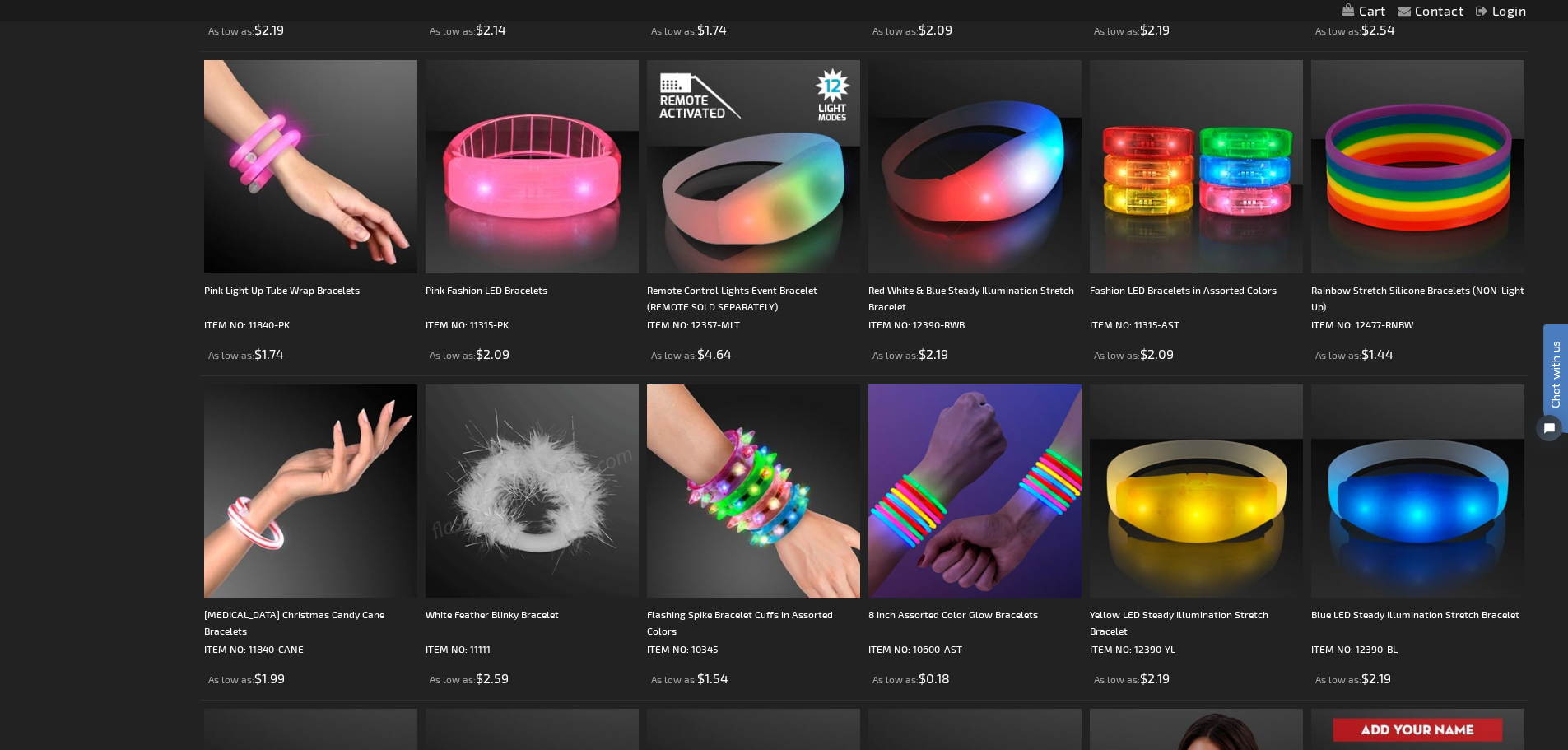
scroll to position [1154, 0]
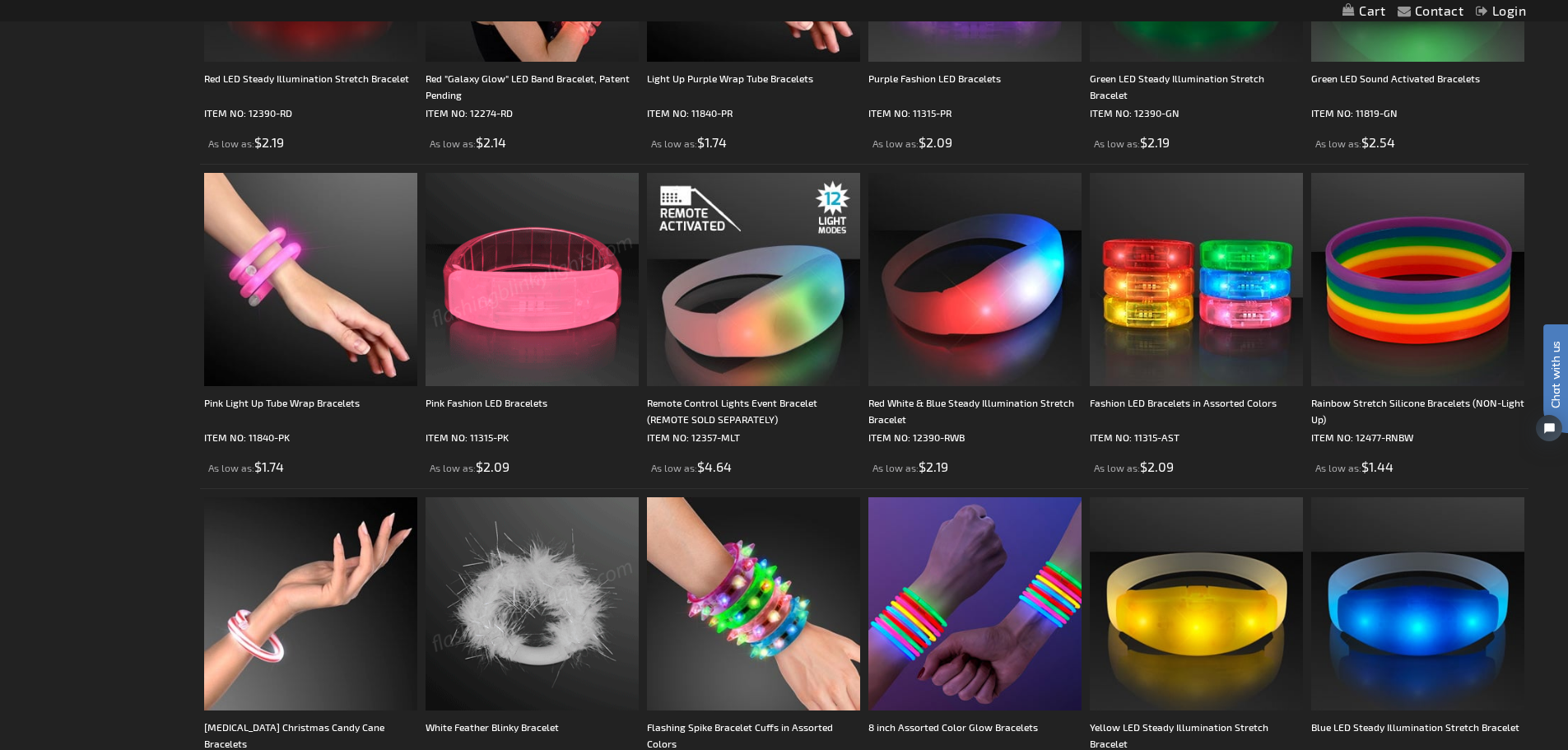
click at [512, 285] on img at bounding box center [531, 279] width 213 height 213
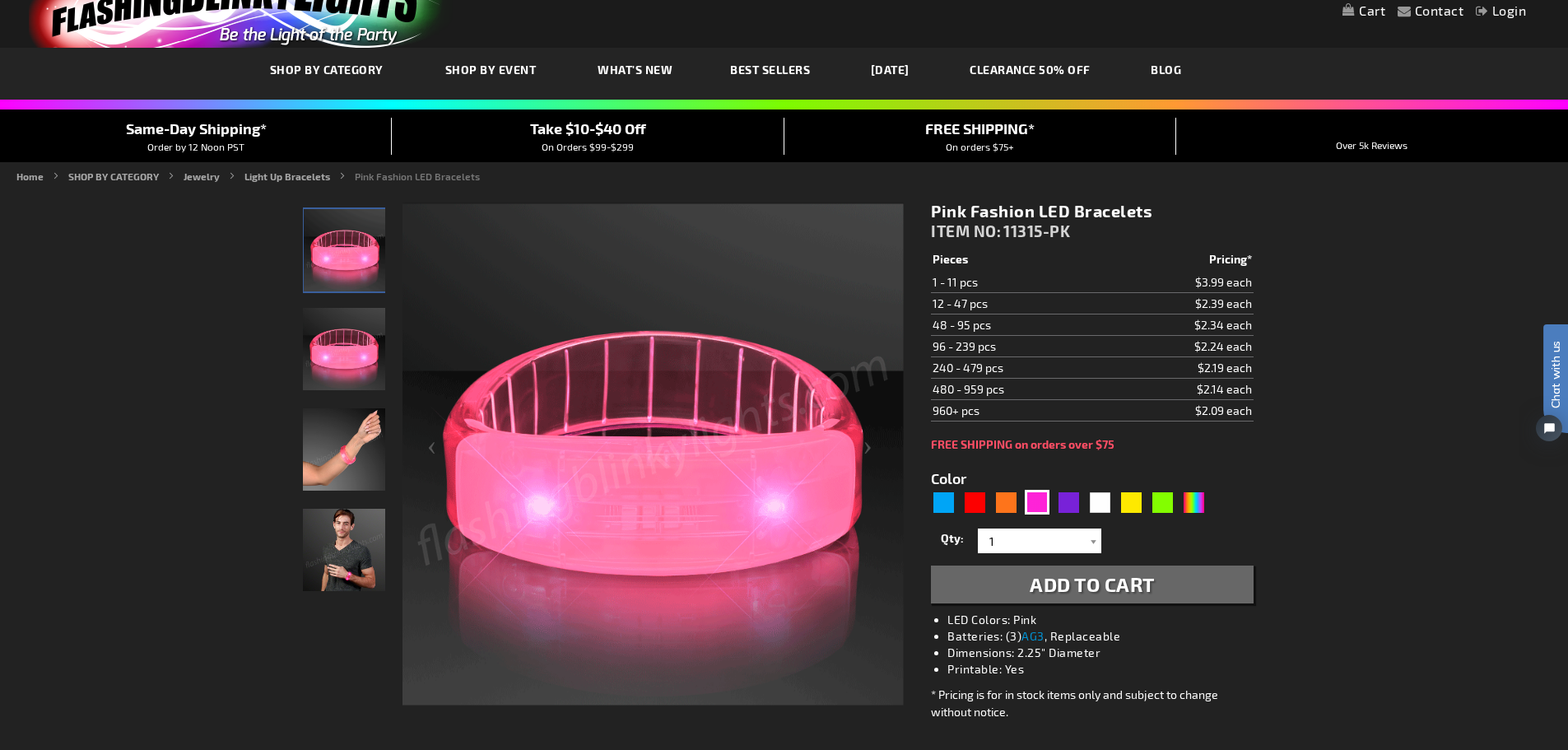
scroll to position [82, 0]
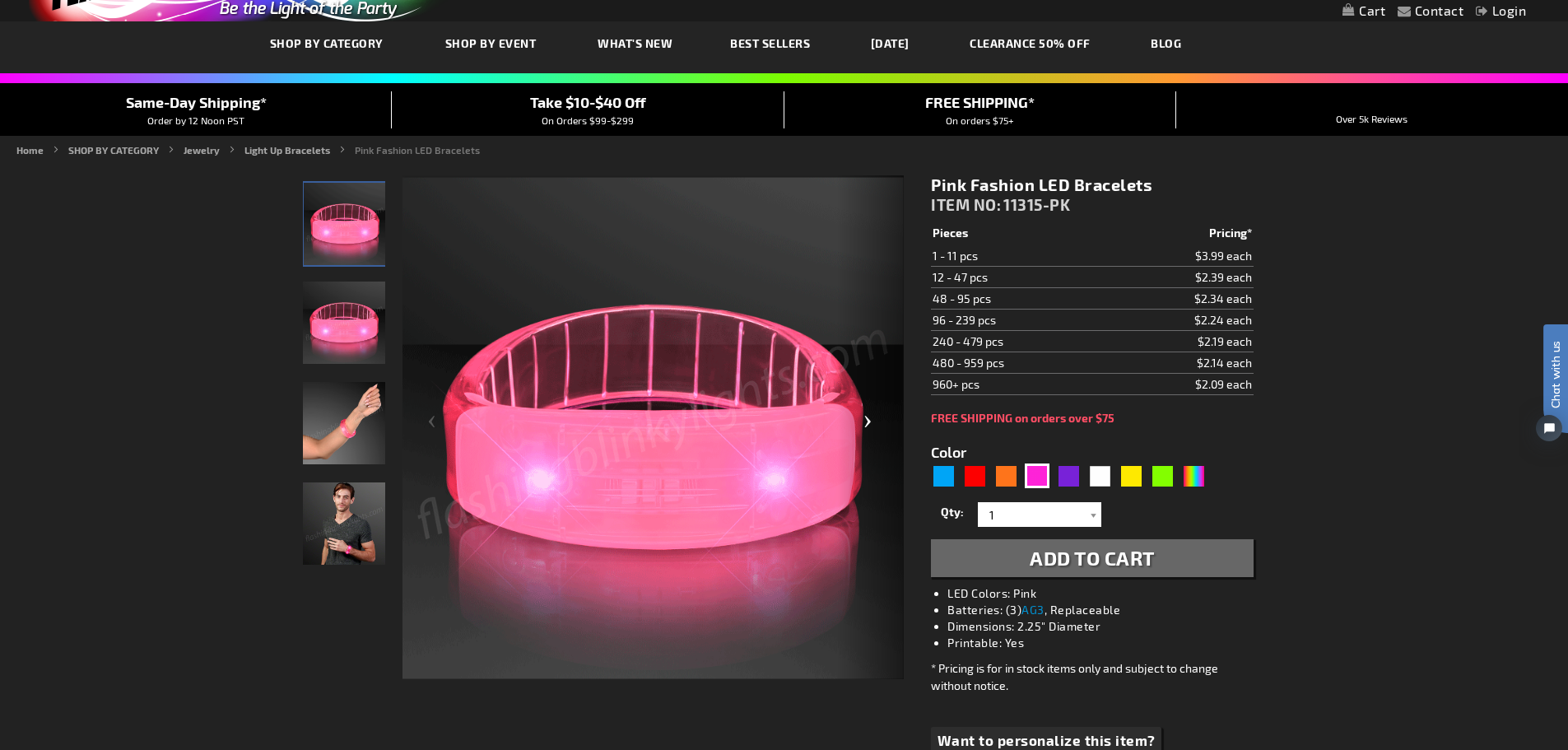
click at [869, 418] on div "Next" at bounding box center [871, 428] width 66 height 505
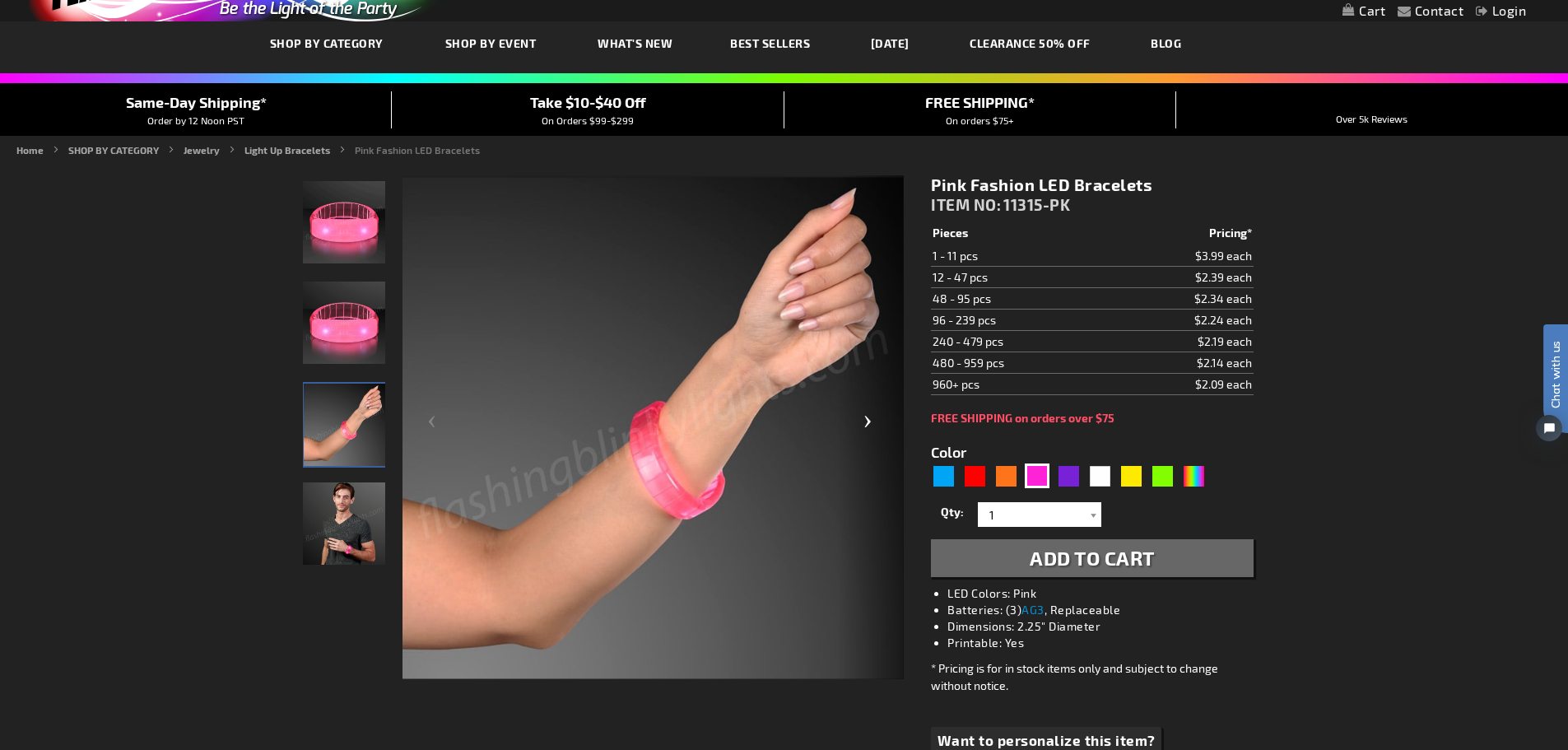
click at [869, 418] on div "Next" at bounding box center [871, 428] width 66 height 505
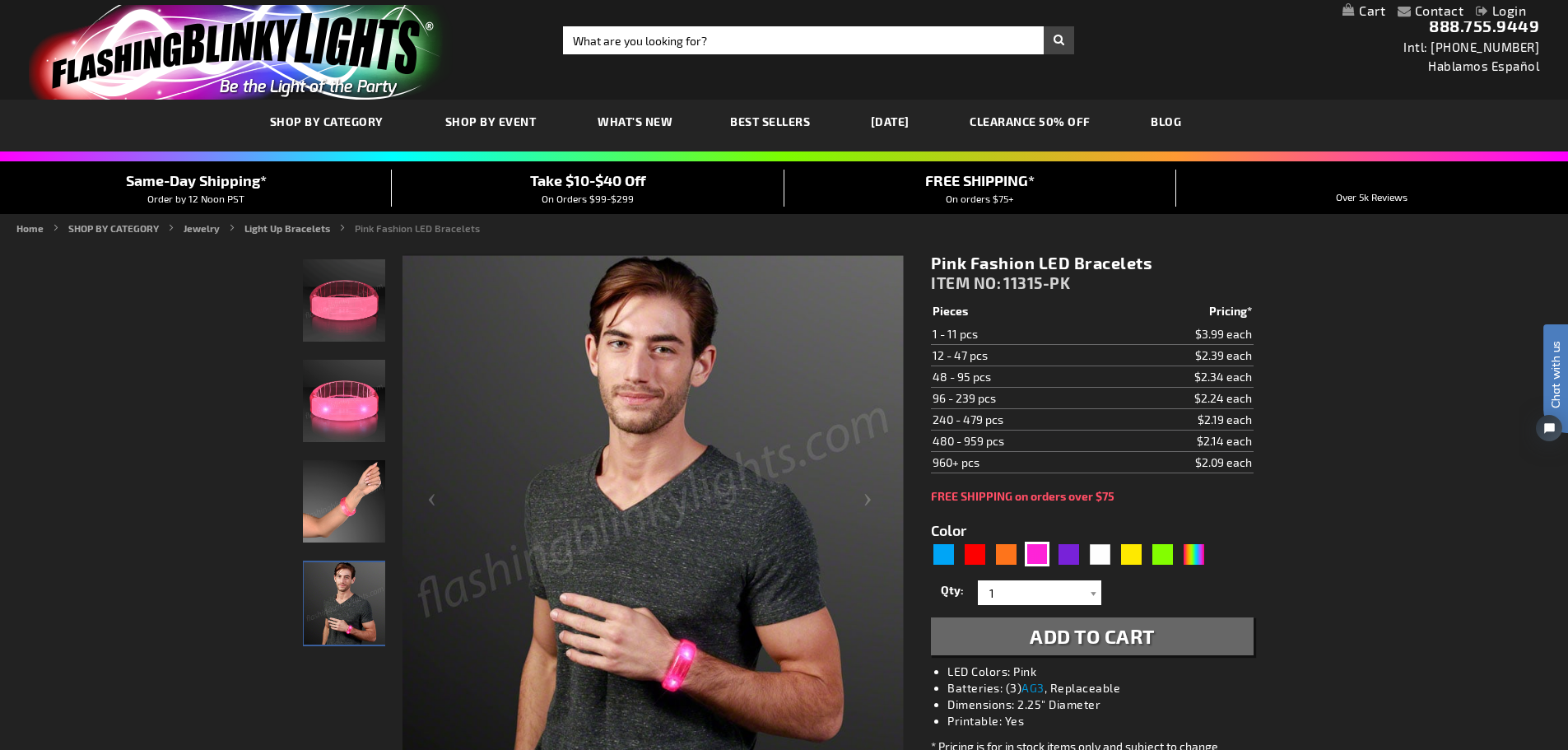
scroll to position [0, 0]
